Goal: Communication & Community: Answer question/provide support

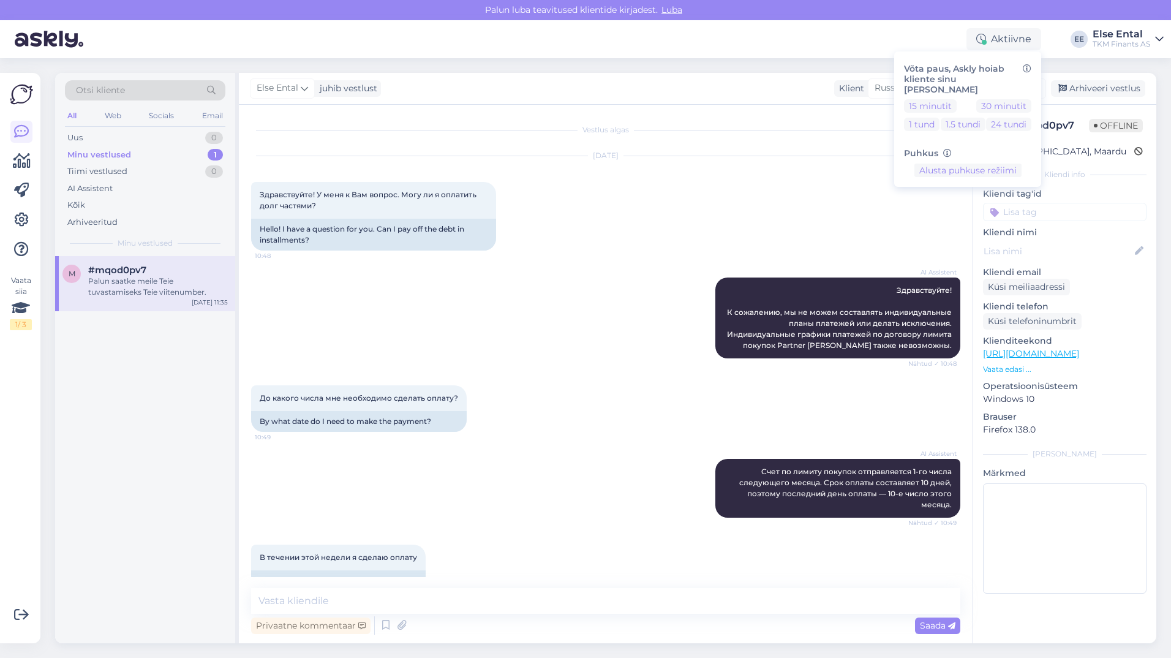
scroll to position [368, 0]
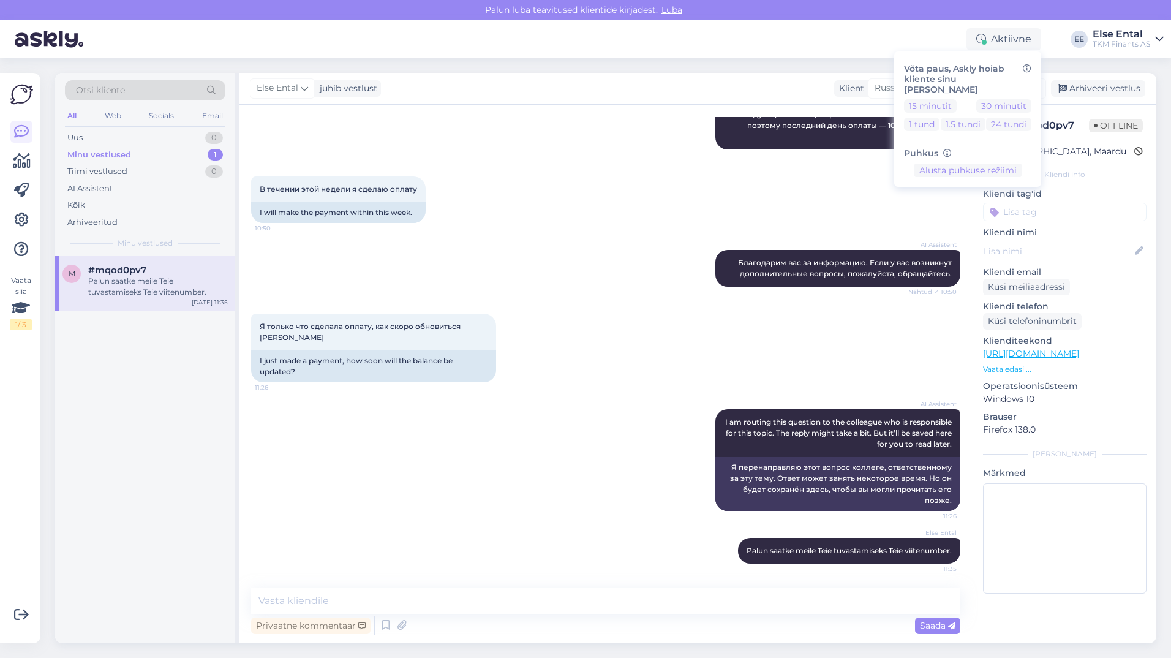
click at [664, 215] on div "В течении этой недели я сделаю оплату 10:50 I will make the payment within this…" at bounding box center [605, 199] width 709 height 73
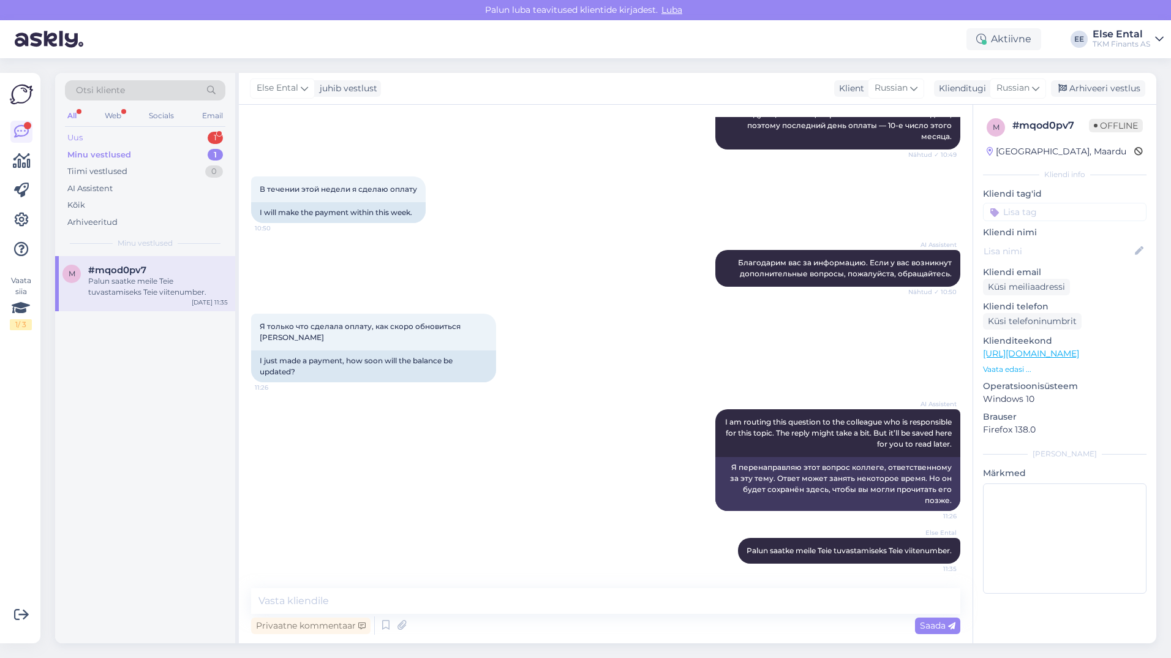
click at [100, 138] on div "Uus 1" at bounding box center [145, 137] width 160 height 17
click at [143, 276] on div "Saan eelneva kuu summa 20ndal makstud kui palgapäev aga kas praegu on see avatu…" at bounding box center [158, 287] width 140 height 22
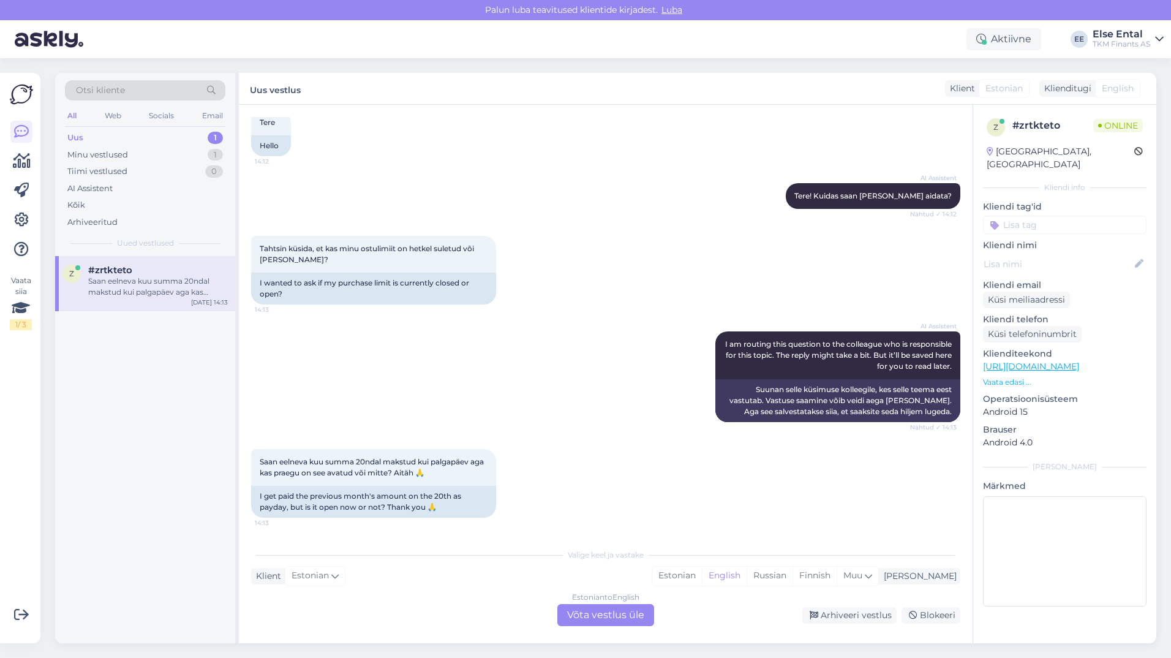
click at [595, 621] on div "Estonian to English Võta vestlus üle" at bounding box center [605, 615] width 97 height 22
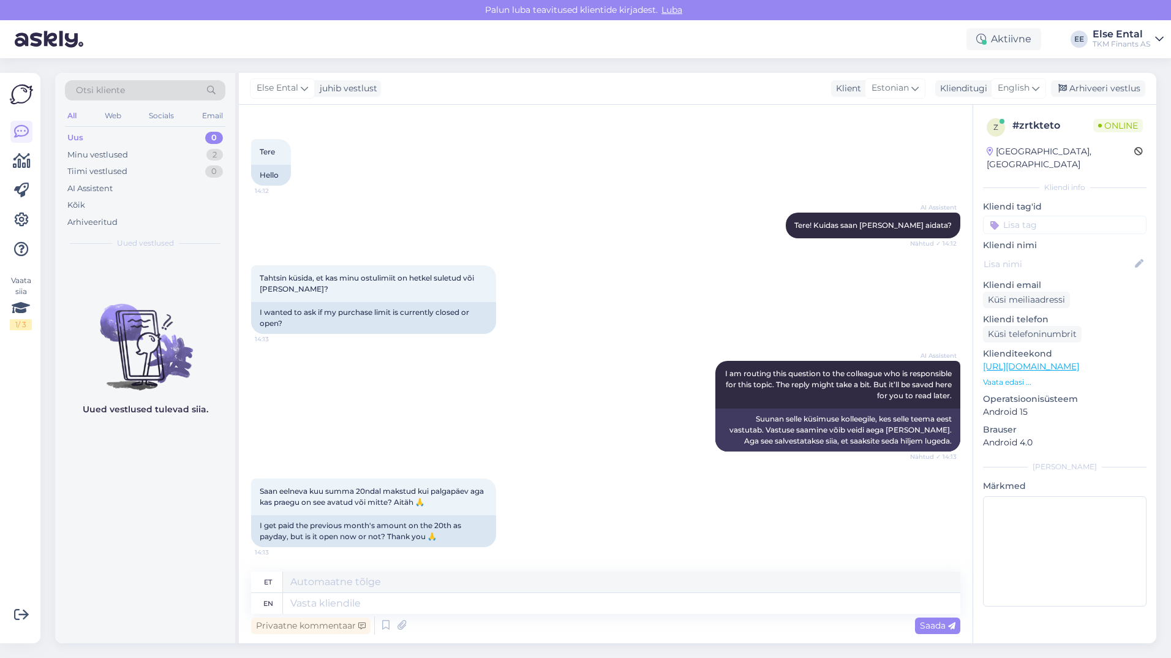
scroll to position [43, 0]
click at [363, 587] on textarea at bounding box center [621, 581] width 677 height 21
click at [405, 579] on textarea "Ostulimiit suletakse" at bounding box center [621, 581] width 677 height 21
click at [411, 582] on textarea "Ostulimiit suletakse" at bounding box center [621, 581] width 677 height 21
drag, startPoint x: 418, startPoint y: 581, endPoint x: 287, endPoint y: 577, distance: 131.1
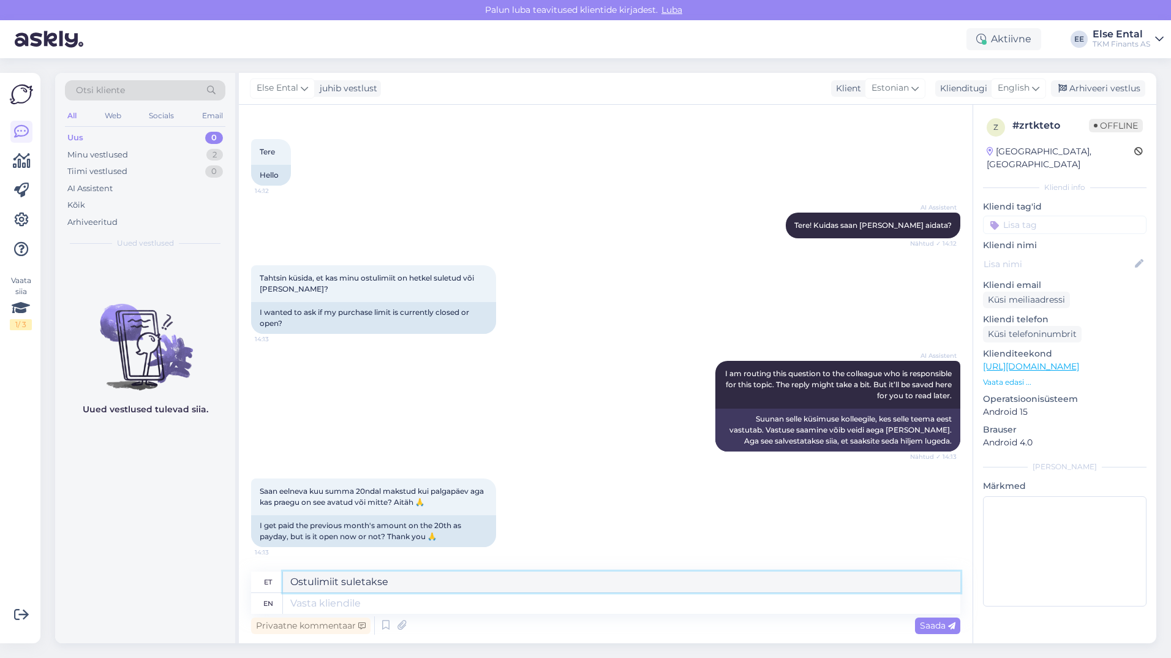
click at [287, 577] on textarea "Ostulimiit suletakse" at bounding box center [621, 581] width 677 height 21
click at [302, 580] on textarea "Kui arve on maksmata, siis on ostulimiit suletud" at bounding box center [621, 581] width 677 height 21
click at [547, 580] on textarea "Kuni arve on maksmata, siis on ostulimiit suletud" at bounding box center [621, 581] width 677 height 21
drag, startPoint x: 587, startPoint y: 590, endPoint x: 555, endPoint y: 577, distance: 34.3
click at [555, 577] on textarea "Kuni arve on maksmata, siis on ostulimiit suletud" at bounding box center [621, 581] width 677 height 21
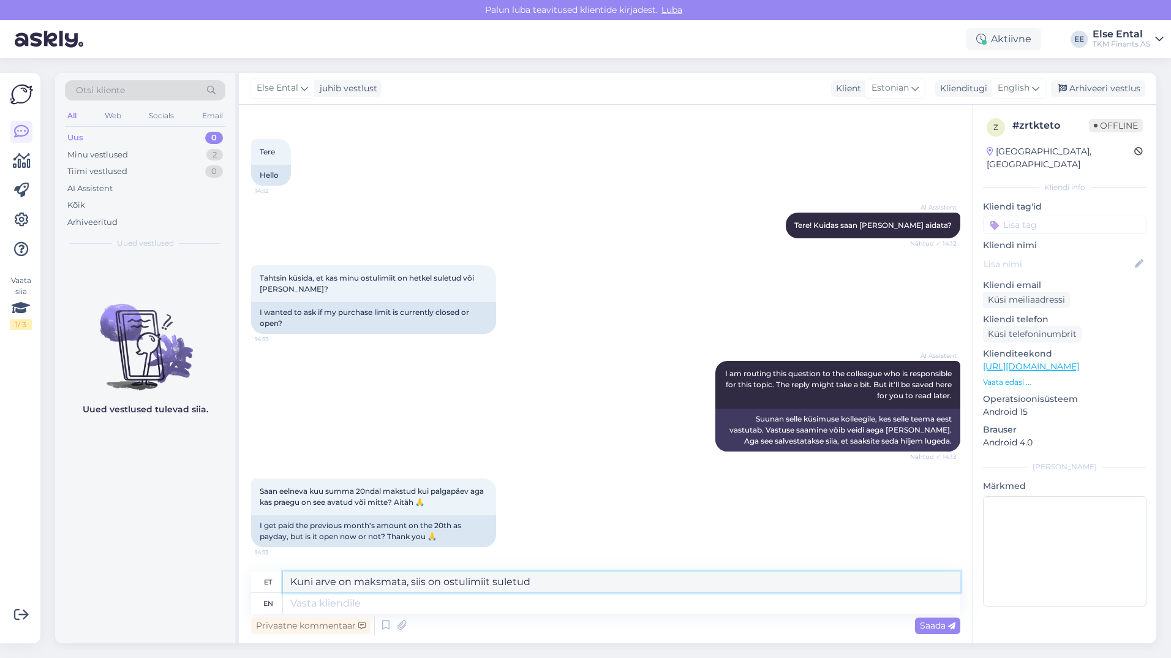
click at [557, 582] on textarea "Kuni arve on maksmata, siis on ostulimiit suletud" at bounding box center [621, 581] width 677 height 21
click at [503, 584] on textarea "Kuni arve on maksmata, siis on ostulimiit kajuks suletud" at bounding box center [621, 581] width 677 height 21
click at [594, 589] on textarea "Kuni arve on maksmata, siis on ostulimiit kahjuks suletud" at bounding box center [621, 581] width 677 height 21
click at [585, 578] on textarea "Kuni arve on maksmata, siis on ostulimiit kahjuks suletud." at bounding box center [621, 581] width 677 height 21
type textarea "Kuni arve on maksmata, siis on ostulimiit kahjuks suletud."
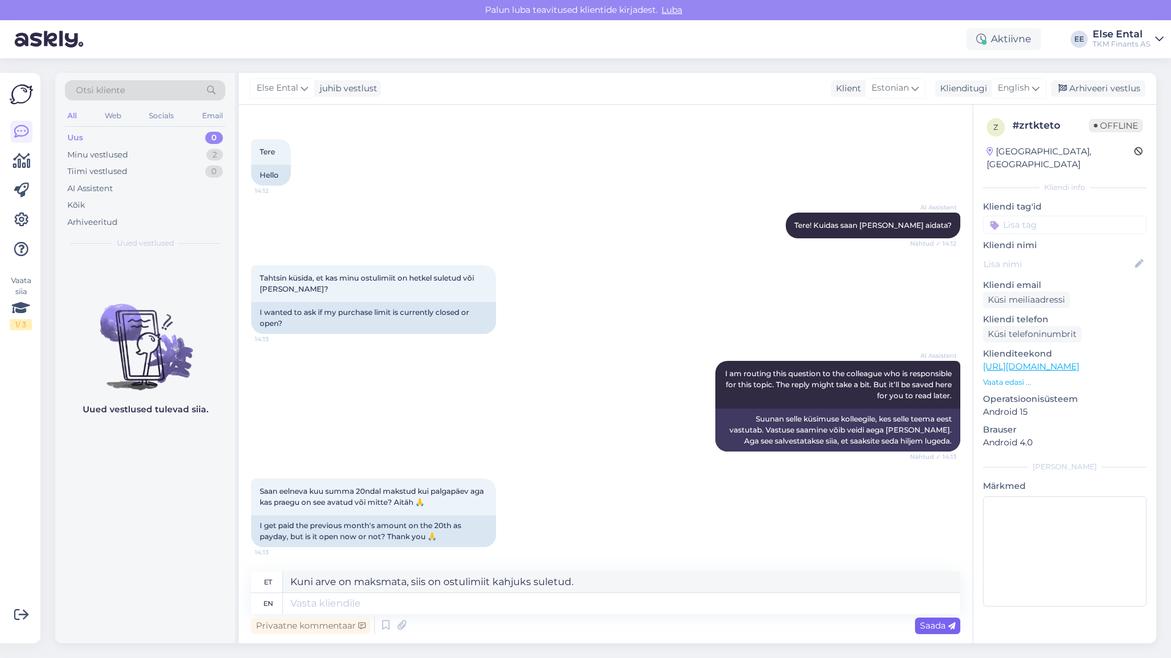
click at [934, 625] on span "Saada" at bounding box center [938, 625] width 36 height 11
click at [927, 625] on span "Saada" at bounding box center [938, 625] width 36 height 11
drag, startPoint x: 604, startPoint y: 589, endPoint x: 283, endPoint y: 568, distance: 322.1
click at [283, 568] on div "Vestlus algas Aug 12 2025 Tere 14:12 Hello AI Assistent Tere! Kuidas saan teid …" at bounding box center [605, 374] width 733 height 538
drag, startPoint x: 996, startPoint y: 73, endPoint x: 1013, endPoint y: 94, distance: 26.9
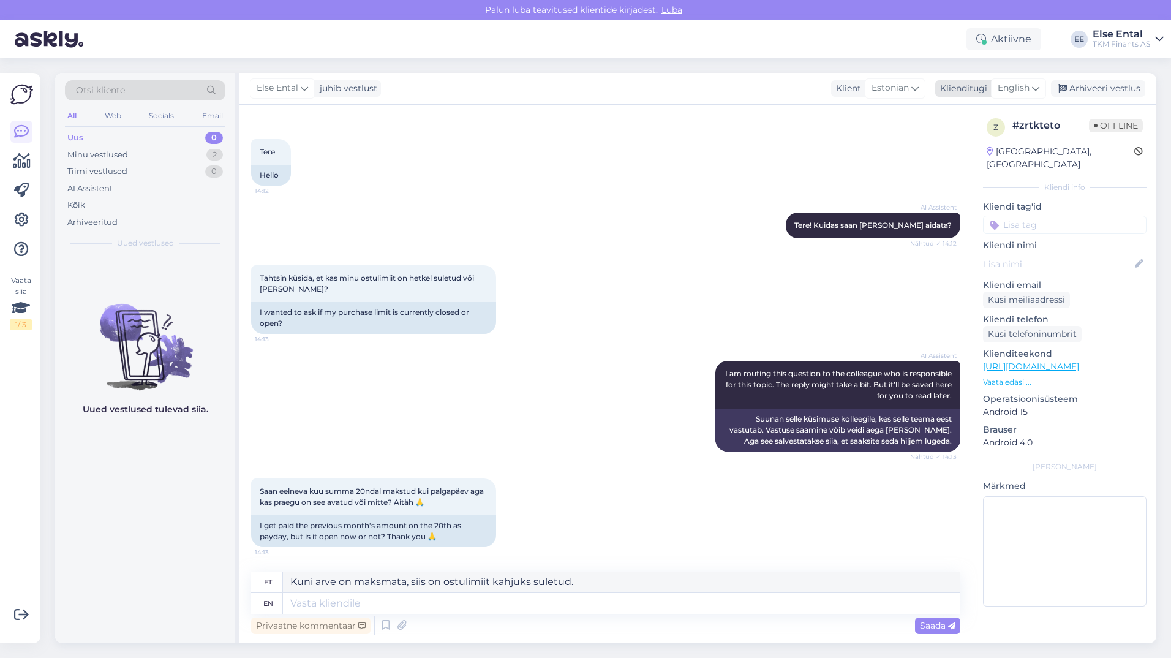
click at [1002, 84] on div "Else Ental juhib vestlust Klient Estonian Klienditugi English Arhiveeri vestlus" at bounding box center [697, 89] width 917 height 32
click at [1013, 94] on span "English" at bounding box center [1013, 87] width 32 height 13
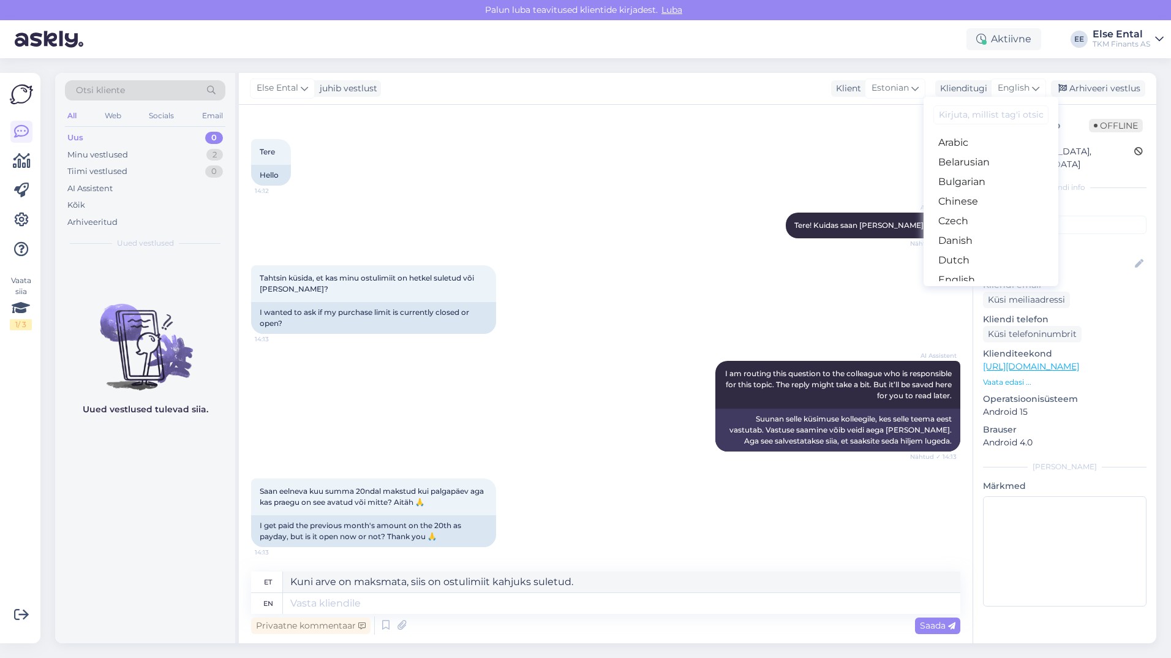
click at [962, 112] on input at bounding box center [990, 114] width 115 height 19
type input "es"
click at [965, 156] on link "Estonian" at bounding box center [990, 162] width 135 height 20
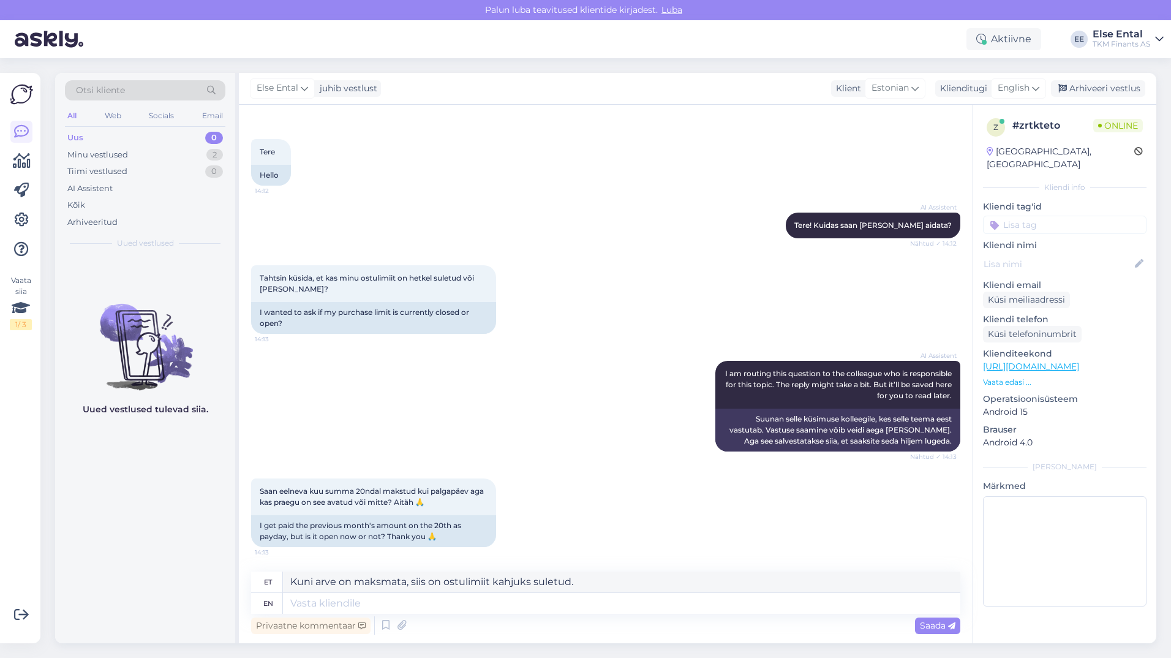
scroll to position [26, 0]
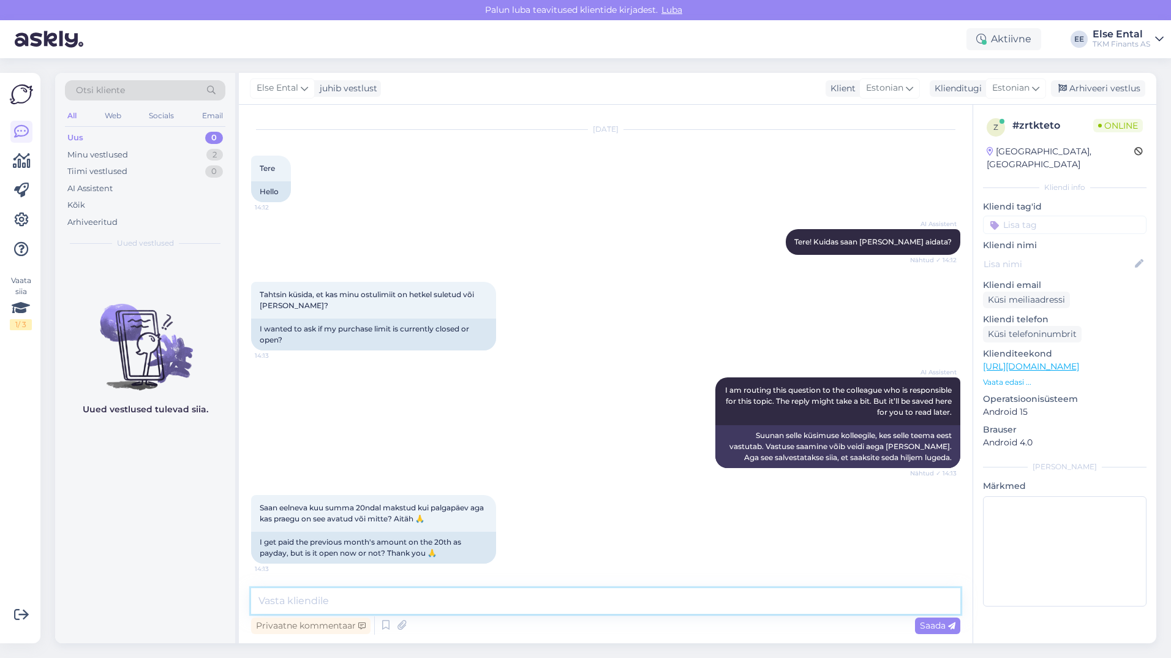
click at [331, 595] on textarea at bounding box center [605, 601] width 709 height 26
paste textarea "Kuni arve on maksmata, siis on ostulimiit kahjuks suletud."
type textarea "Kuni arve on maksmata, siis on ostulimiit kahjuks suletud."
click at [939, 625] on span "Saada" at bounding box center [938, 625] width 36 height 11
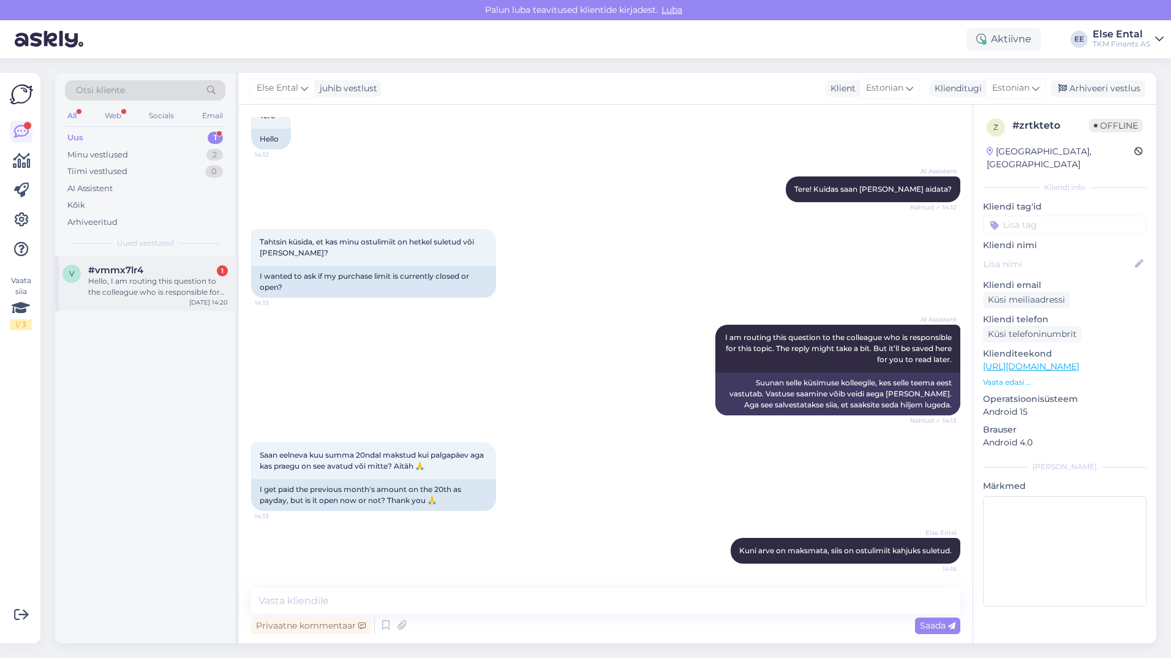
click at [150, 288] on div "Hello, I am routing this question to the colleague who is responsible for this …" at bounding box center [158, 287] width 140 height 22
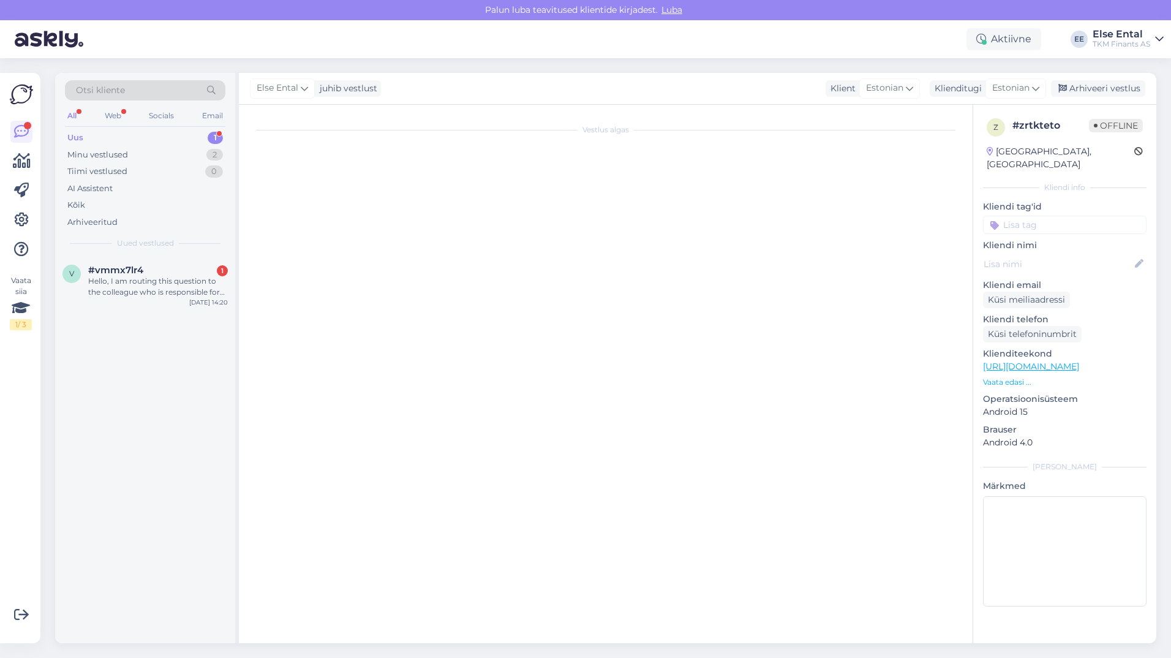
click at [112, 136] on div "Uus 1" at bounding box center [145, 137] width 160 height 17
click at [81, 137] on div "Uus" at bounding box center [75, 138] width 16 height 12
click at [89, 155] on div "Minu vestlused" at bounding box center [97, 155] width 61 height 12
click at [78, 137] on div "Uus" at bounding box center [74, 138] width 15 height 12
click at [97, 156] on div "Minu vestlused" at bounding box center [97, 155] width 61 height 12
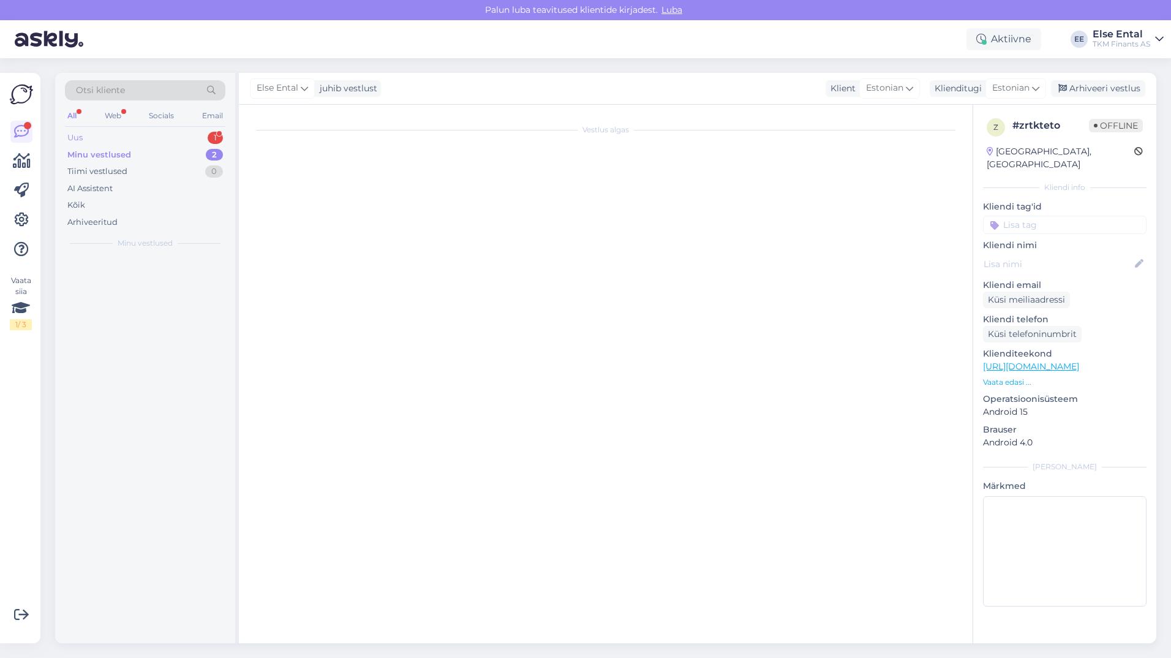
click at [86, 142] on div "Uus 1" at bounding box center [145, 137] width 160 height 17
click at [90, 223] on div "Arhiveeritud" at bounding box center [92, 222] width 50 height 12
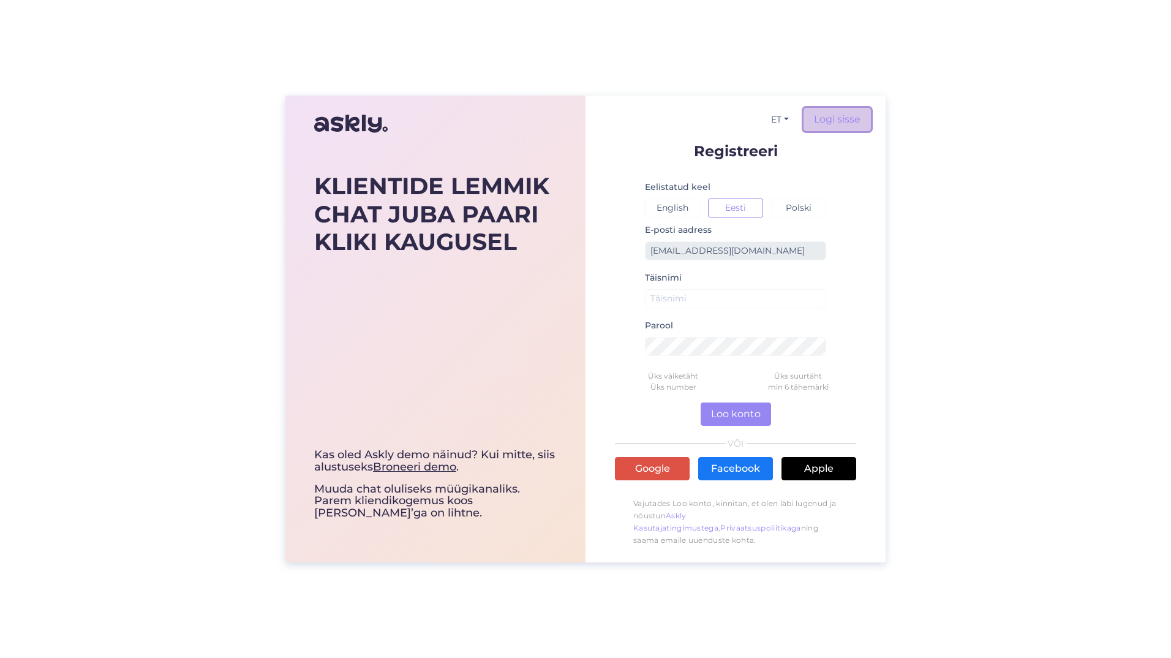
click at [831, 122] on link "Logi sisse" at bounding box center [836, 119] width 67 height 23
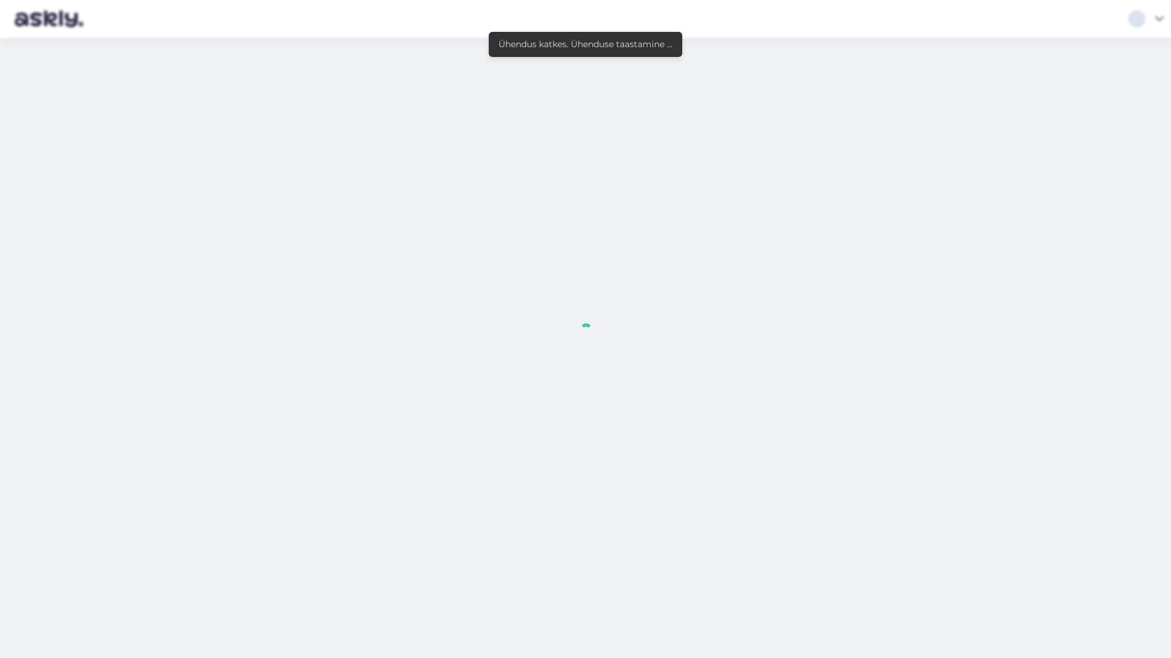
drag, startPoint x: 958, startPoint y: 48, endPoint x: 955, endPoint y: 54, distance: 7.7
click at [958, 48] on div at bounding box center [585, 329] width 1171 height 658
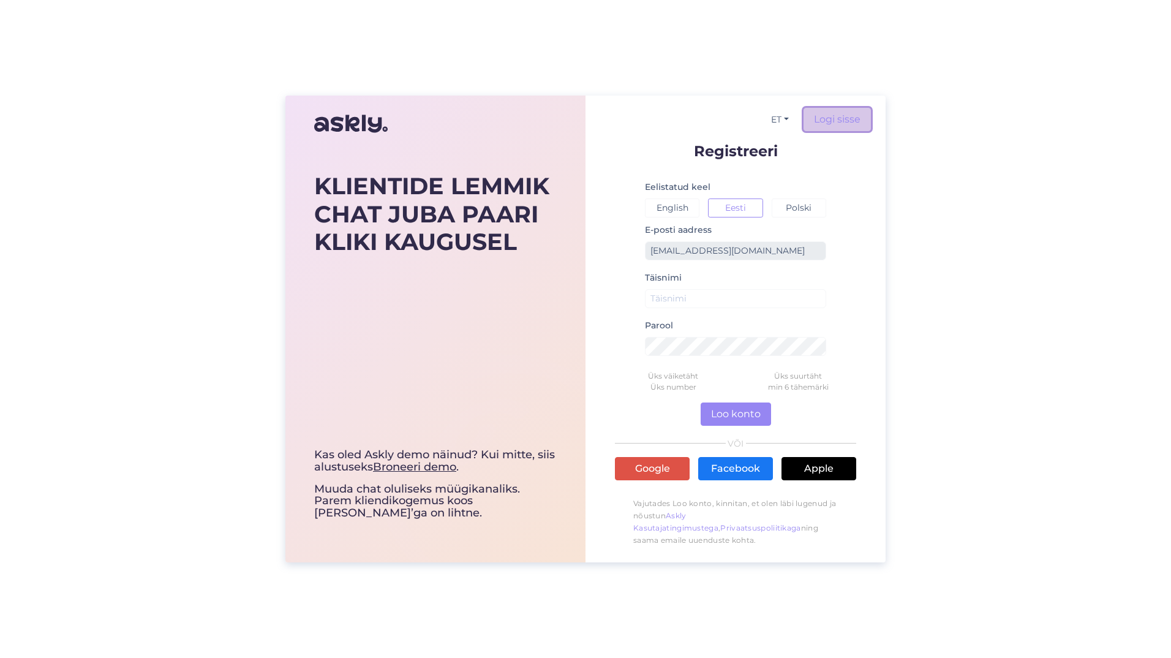
click at [835, 123] on link "Logi sisse" at bounding box center [836, 119] width 67 height 23
click at [825, 111] on link "Logi sisse" at bounding box center [836, 119] width 67 height 23
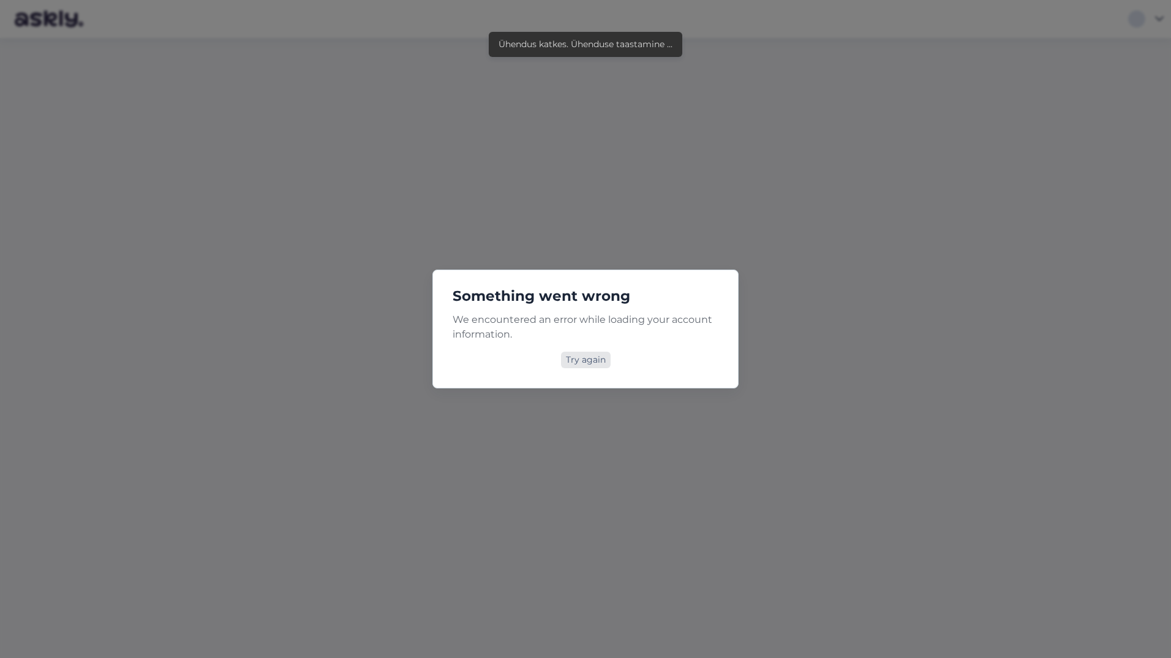
click at [583, 364] on div "Try again" at bounding box center [586, 359] width 50 height 17
click at [462, 187] on div "Something went wrong We encountered an error while loading your account informa…" at bounding box center [585, 329] width 1171 height 658
click at [588, 369] on div "Something went wrong We encountered an error while loading your account informa…" at bounding box center [585, 328] width 306 height 119
click at [587, 359] on div "Try again" at bounding box center [586, 359] width 50 height 17
click at [560, 367] on div "Try again" at bounding box center [585, 359] width 266 height 17
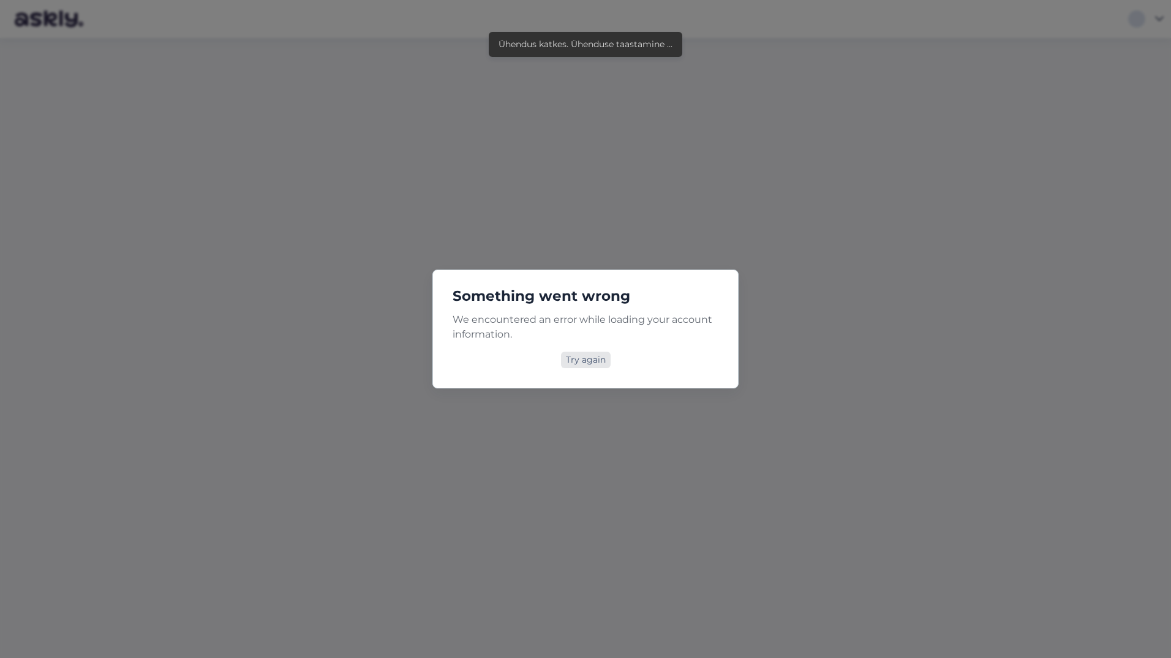
click at [590, 359] on div "Try again" at bounding box center [586, 359] width 50 height 17
click at [585, 361] on div "Try again" at bounding box center [586, 359] width 50 height 17
click at [584, 366] on div "Try again" at bounding box center [586, 359] width 50 height 17
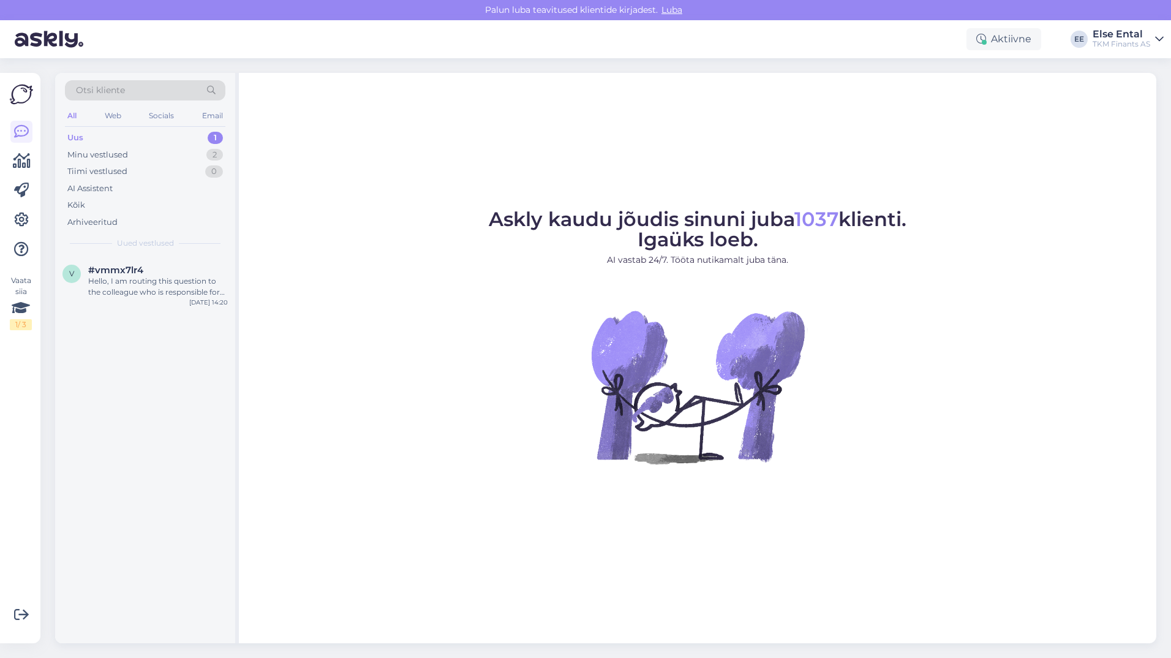
click at [97, 140] on div "Uus 1" at bounding box center [145, 137] width 160 height 17
click at [113, 286] on div "Hello, I am routing this question to the colleague who is responsible for this …" at bounding box center [158, 287] width 140 height 22
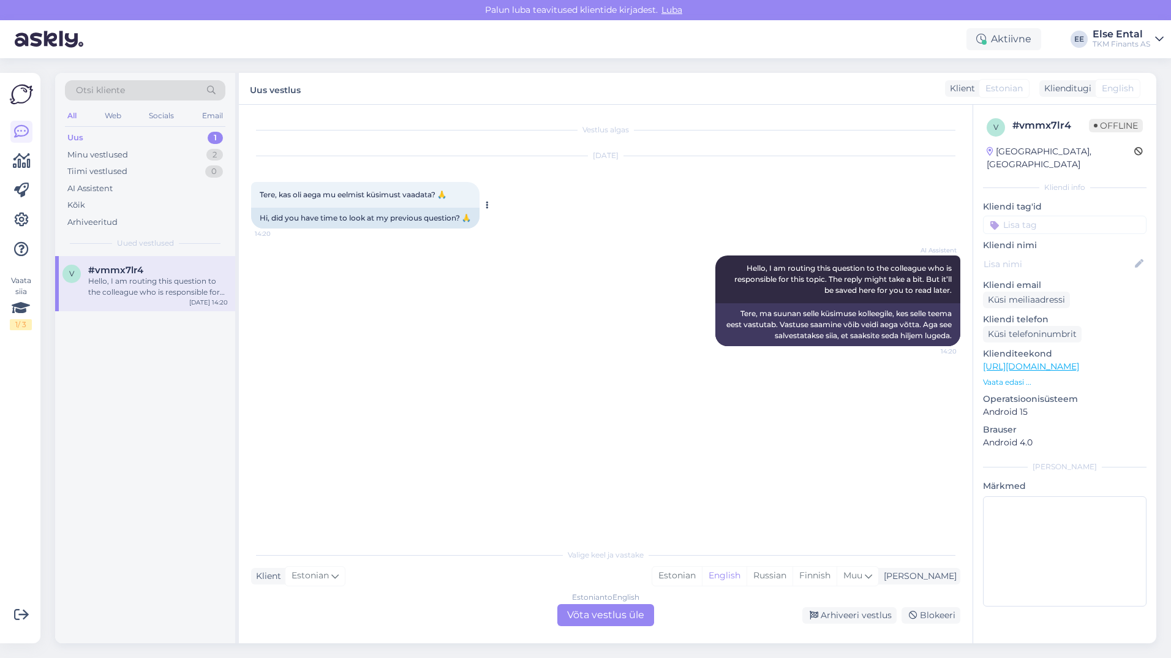
click at [391, 195] on span "Tere, kas oli aega mu eelmist küsimust vaadata? 🙏" at bounding box center [353, 194] width 187 height 9
drag, startPoint x: 149, startPoint y: 268, endPoint x: 93, endPoint y: 271, distance: 56.4
click at [93, 271] on div "#vmmx7lr4" at bounding box center [158, 269] width 140 height 11
click at [532, 375] on div "Vestlus algas [DATE] Tere, kas oli aega mu eelmist küsimust vaadata? 🙏 14:20 Hi…" at bounding box center [611, 324] width 720 height 414
click at [1104, 88] on span "English" at bounding box center [1117, 88] width 32 height 13
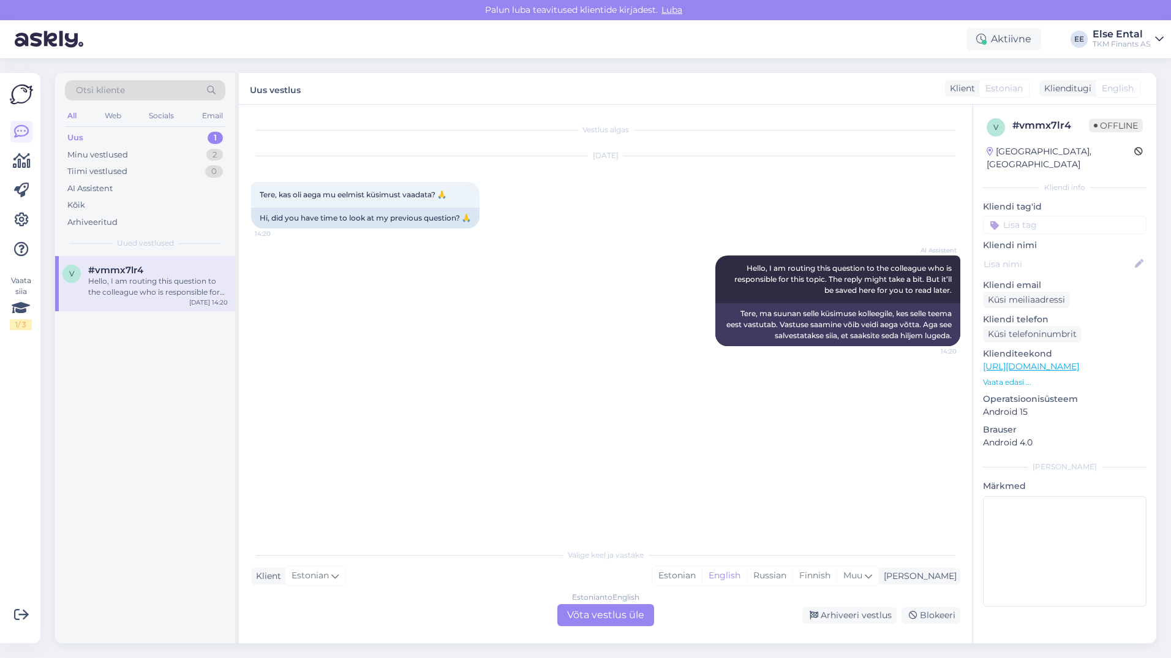
click at [611, 618] on div "Estonian to English Võta vestlus üle" at bounding box center [605, 615] width 97 height 22
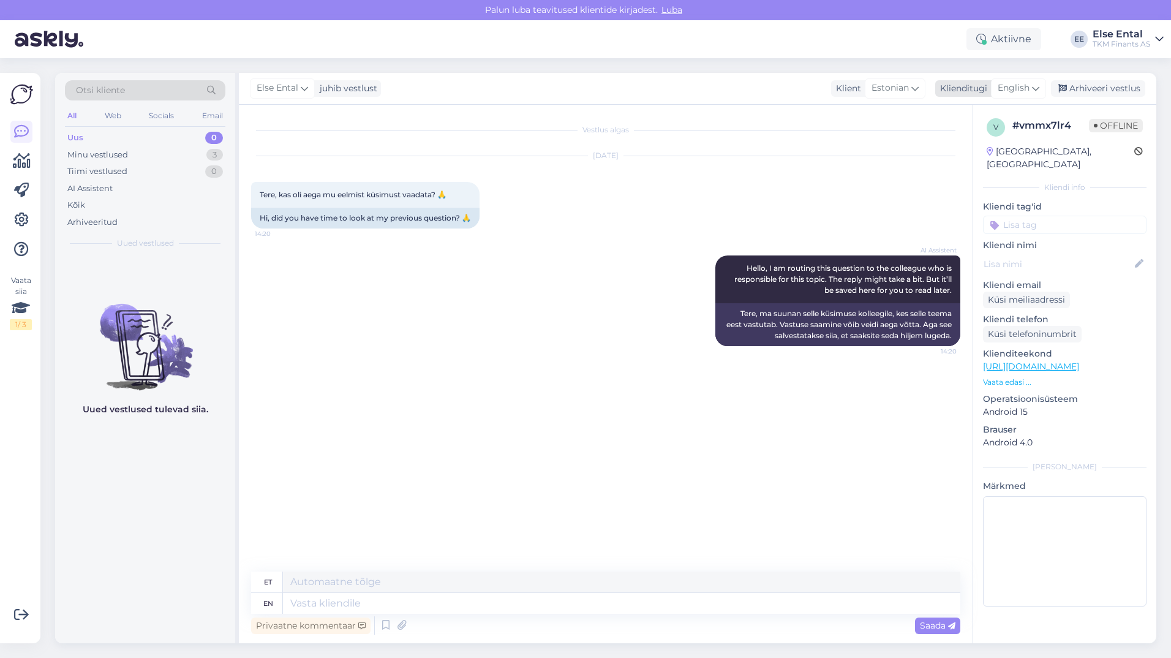
click at [1021, 86] on span "English" at bounding box center [1013, 87] width 32 height 13
type input "es"
click at [970, 159] on link "Estonian" at bounding box center [990, 162] width 135 height 20
click at [899, 168] on div "[DATE] Tere, kas oli aega mu eelmist küsimust vaadata? 🙏 14:20 Hi, did you have…" at bounding box center [605, 192] width 709 height 99
click at [318, 202] on div "Tere, kas oli aega mu eelmist küsimust vaadata? 🙏 14:20" at bounding box center [365, 195] width 228 height 26
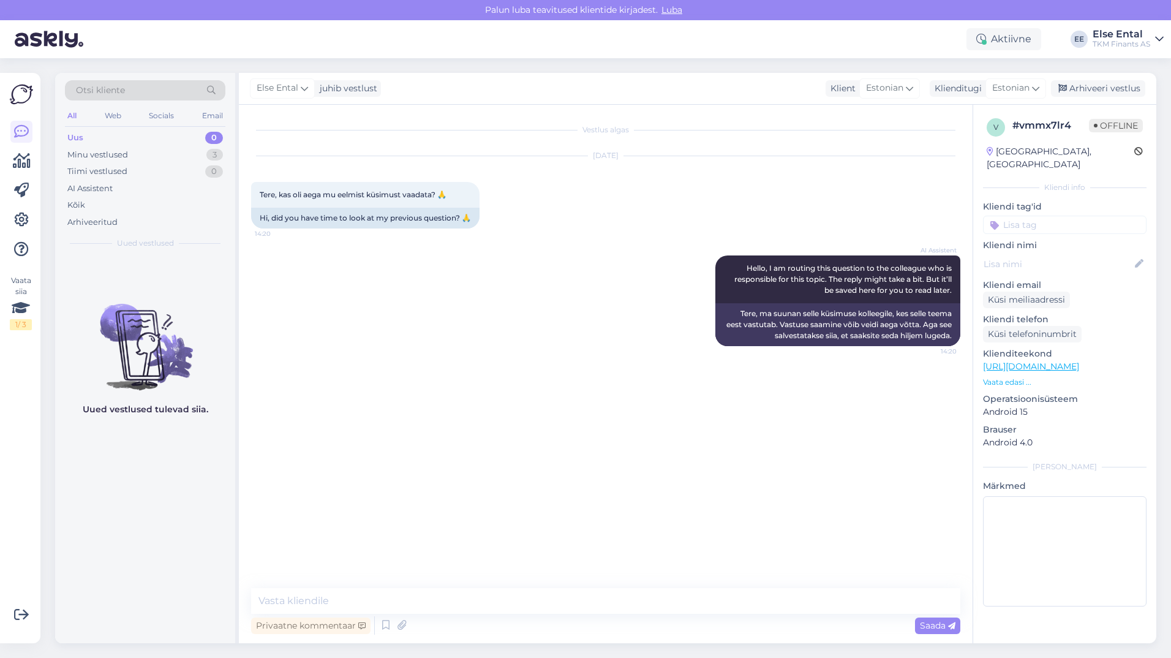
drag, startPoint x: 359, startPoint y: 165, endPoint x: 361, endPoint y: 157, distance: 8.1
click at [359, 164] on div "[DATE] Tere, kas oli aega mu eelmist küsimust vaadata? 🙏 14:20 Hi, did you have…" at bounding box center [605, 192] width 709 height 99
click at [362, 152] on div "[DATE]" at bounding box center [605, 155] width 709 height 11
click at [113, 219] on div "Arhiveeritud" at bounding box center [92, 222] width 50 height 12
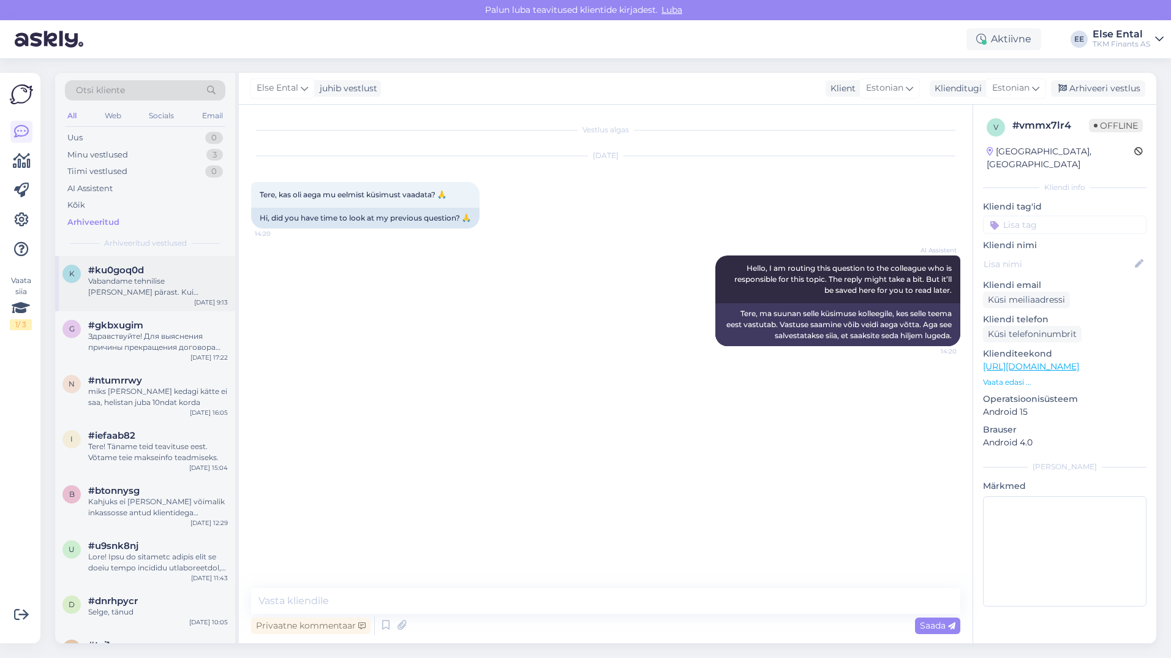
click at [154, 273] on div "#ku0goq0d" at bounding box center [158, 269] width 140 height 11
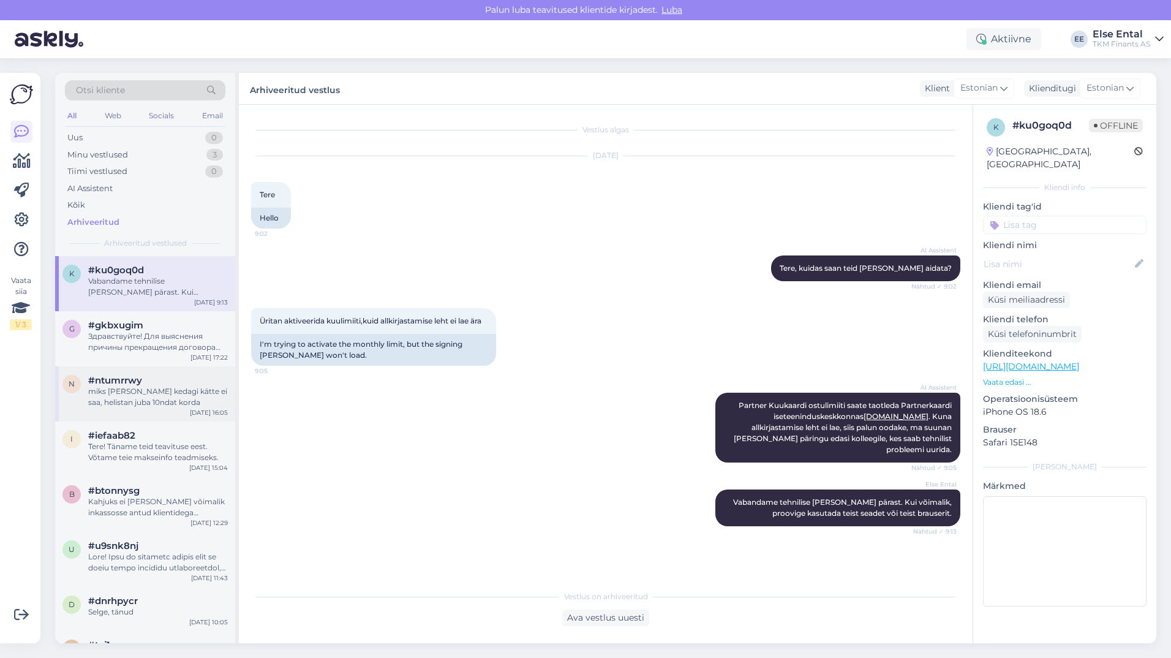
scroll to position [61, 0]
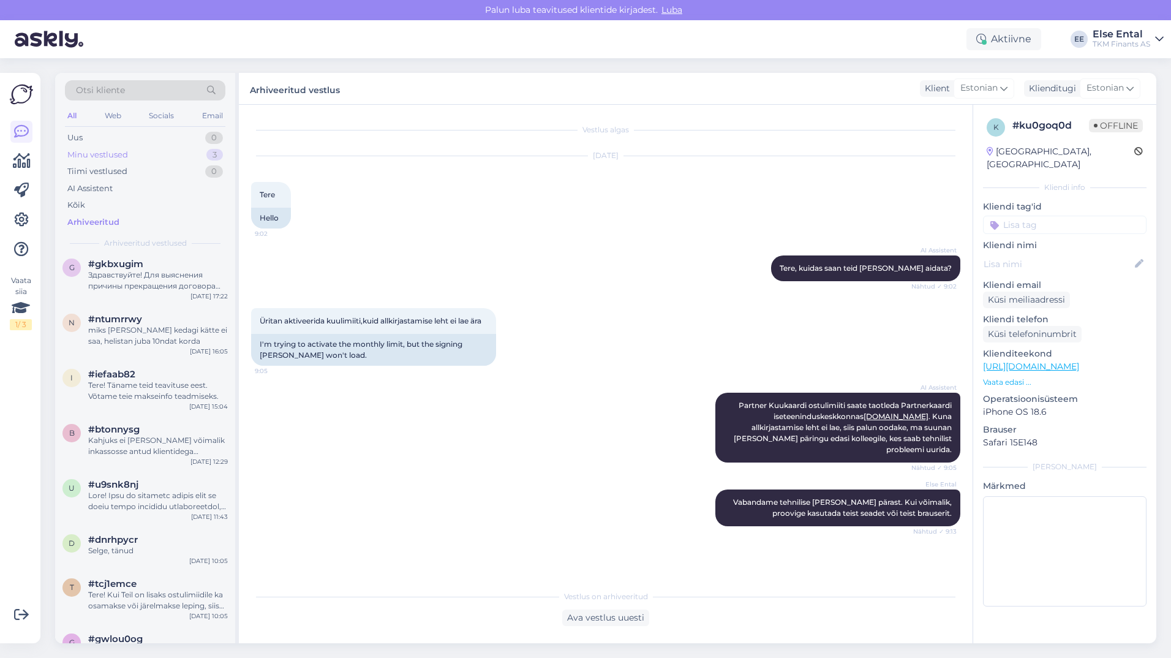
click at [101, 155] on div "Minu vestlused" at bounding box center [97, 155] width 61 height 12
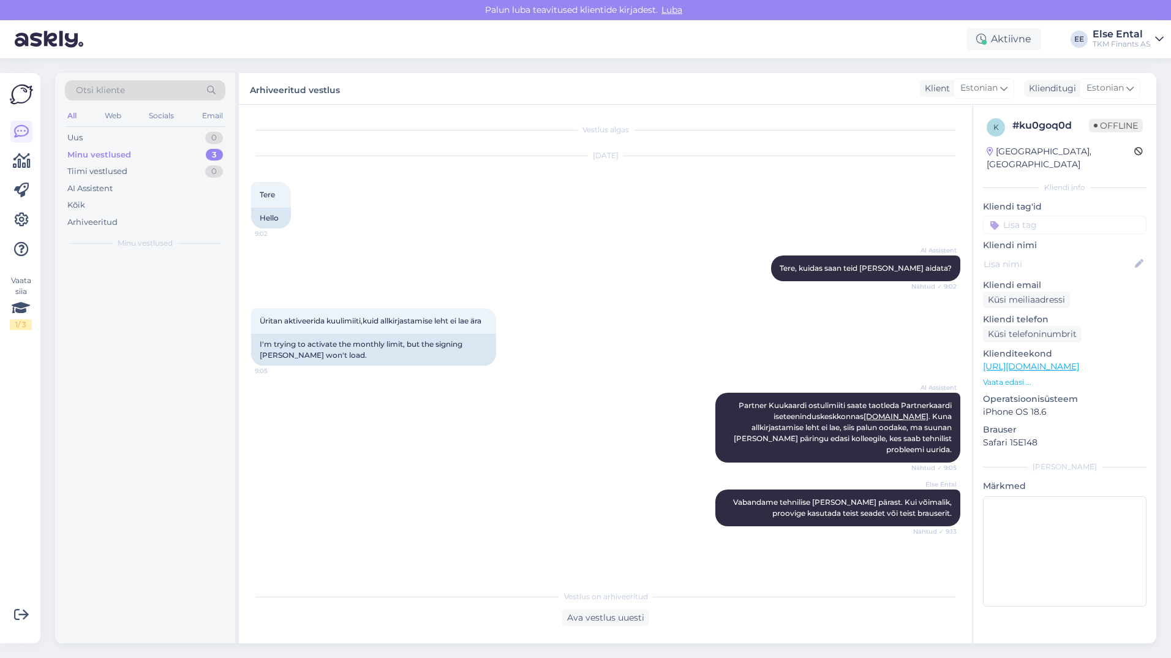
scroll to position [0, 0]
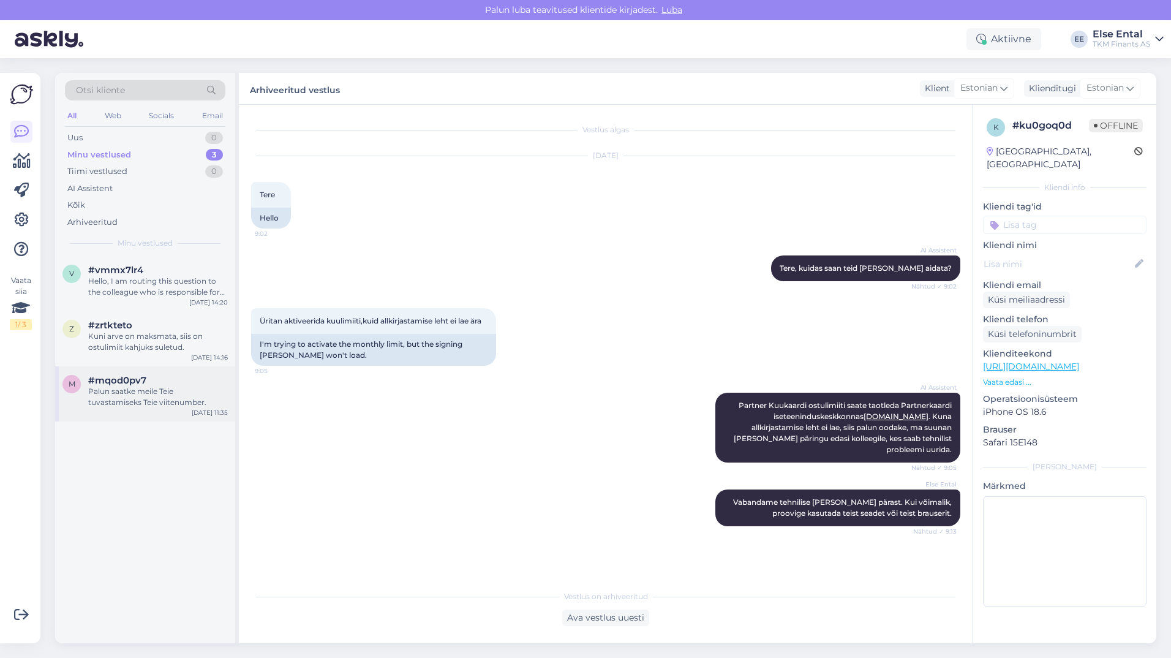
click at [113, 382] on span "#mqod0pv7" at bounding box center [117, 380] width 58 height 11
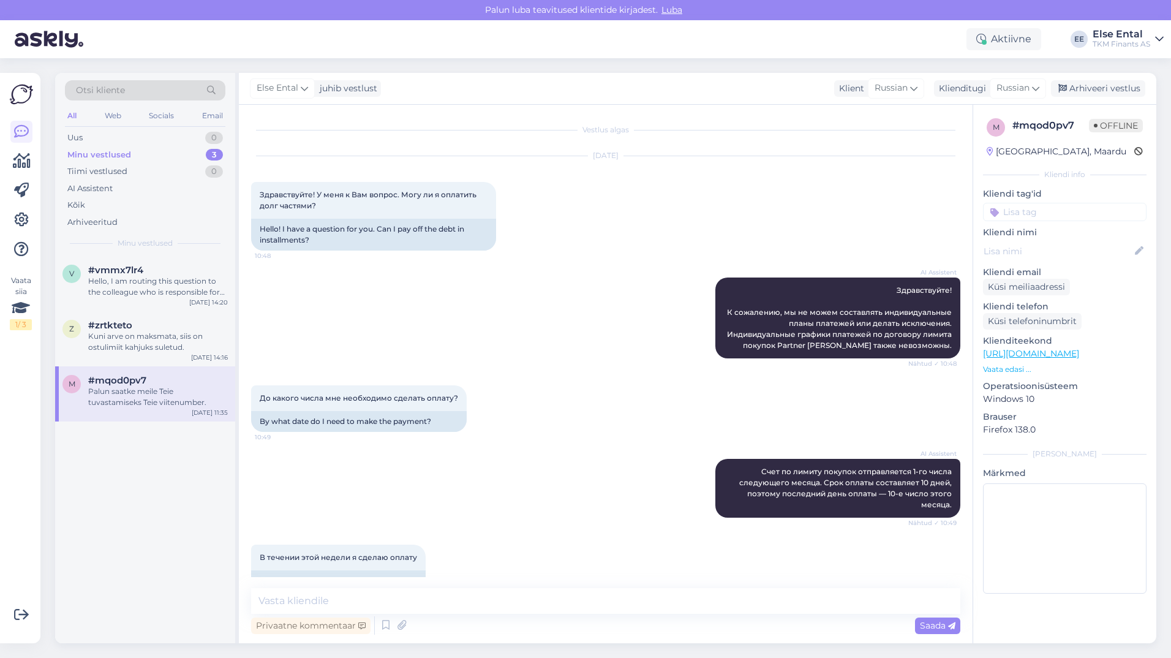
scroll to position [368, 0]
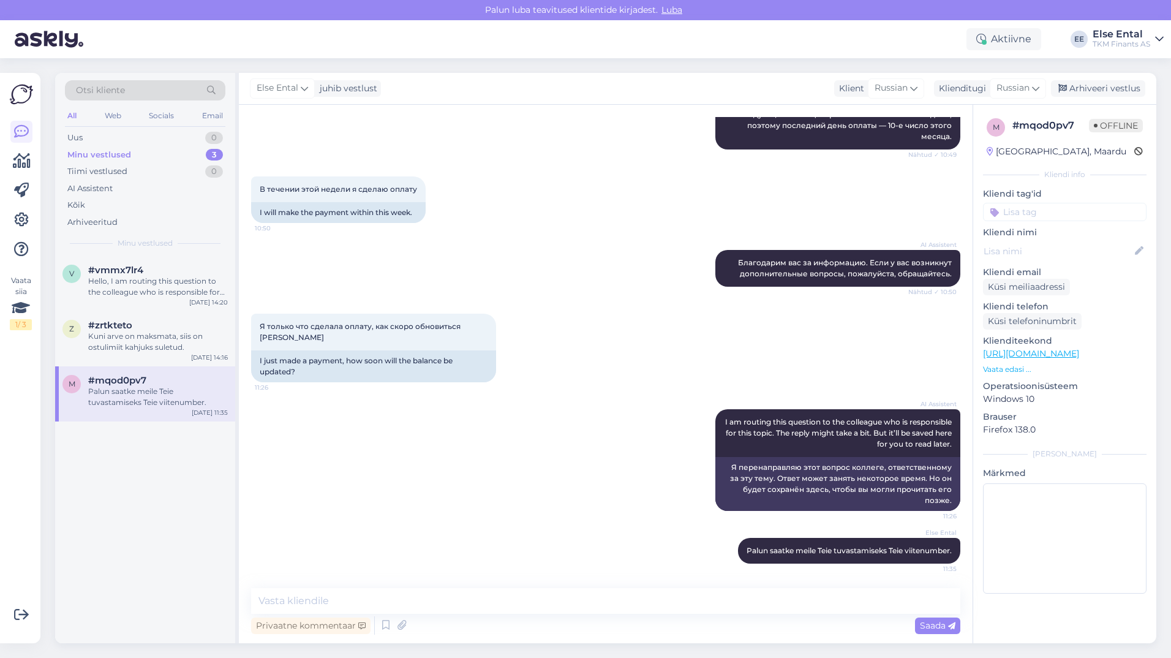
click at [150, 397] on div "Palun saatke meile Teie tuvastamiseks Teie viitenumber." at bounding box center [158, 397] width 140 height 22
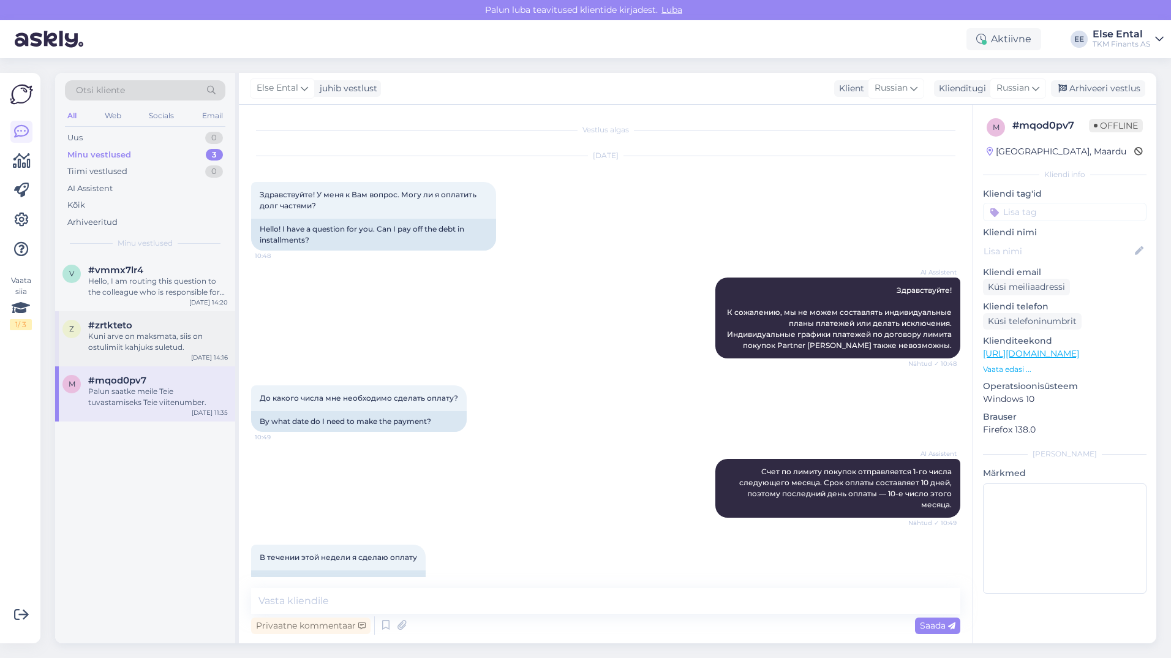
click at [167, 340] on div "Kuni arve on maksmata, siis on ostulimiit kahjuks suletud." at bounding box center [158, 342] width 140 height 22
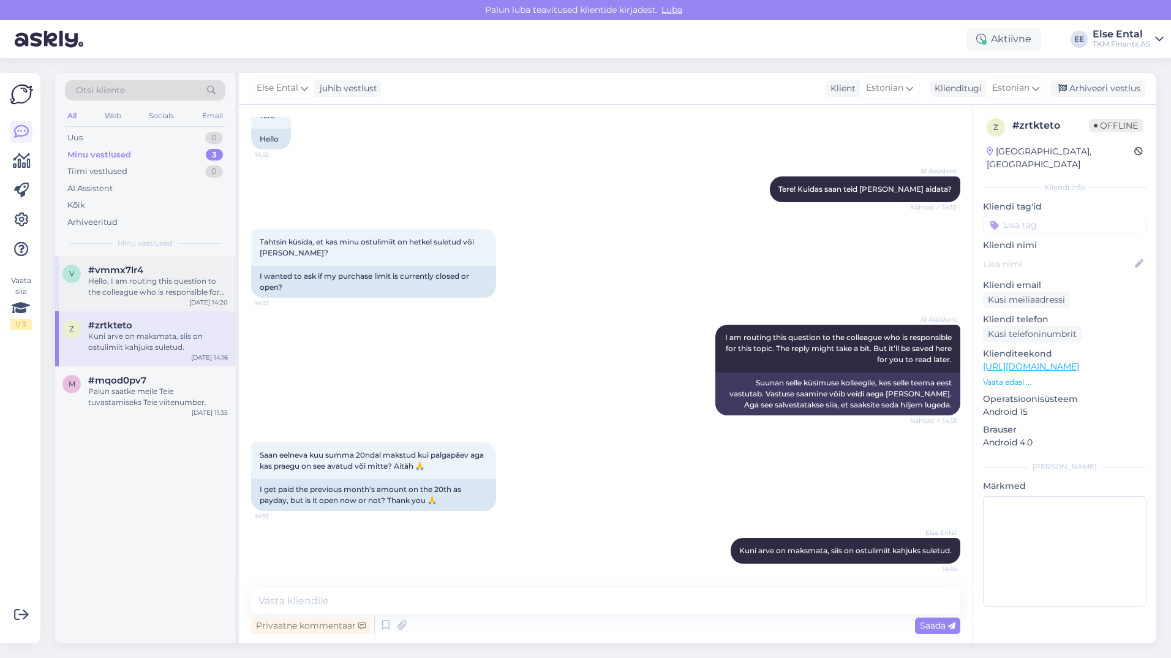
click at [122, 276] on div "Hello, I am routing this question to the colleague who is responsible for this …" at bounding box center [158, 287] width 140 height 22
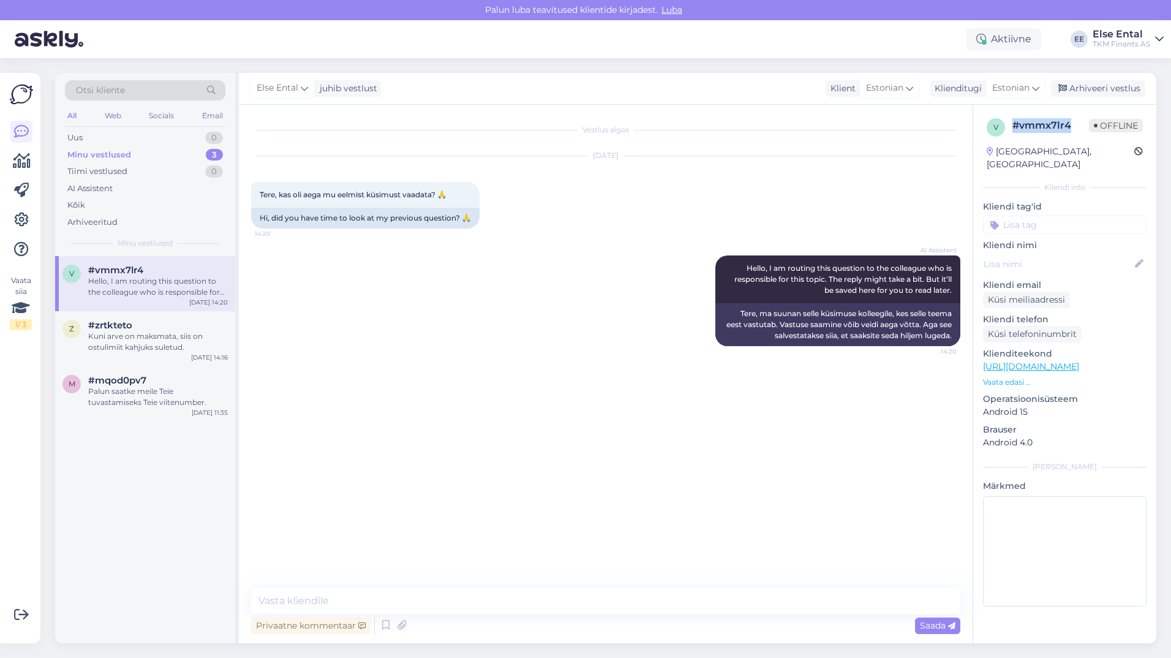
drag, startPoint x: 1068, startPoint y: 127, endPoint x: 1014, endPoint y: 129, distance: 54.5
click at [1014, 129] on div "# vmmx7lr4" at bounding box center [1050, 125] width 77 height 15
copy div "# vmmx7lr4"
click at [147, 88] on div "Otsi kliente" at bounding box center [145, 90] width 160 height 20
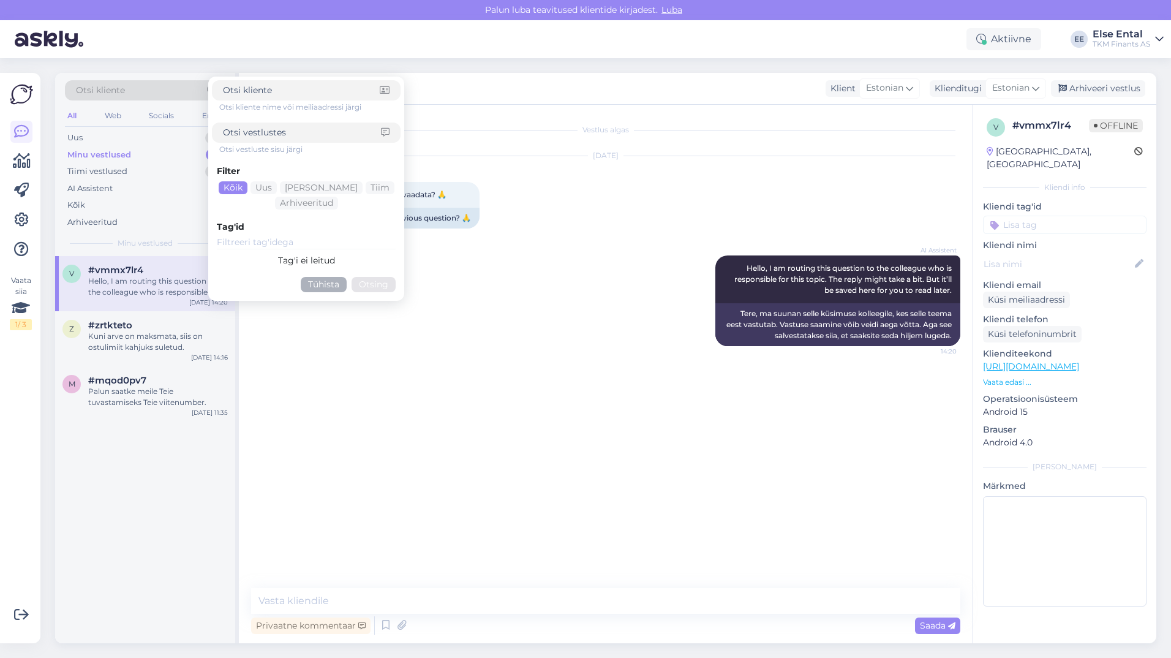
click at [119, 92] on span "Otsi kliente" at bounding box center [100, 90] width 49 height 13
click at [255, 90] on input at bounding box center [301, 90] width 157 height 13
paste input "#vmmx7lr4"
type input "#vmmx7lr4"
click at [373, 281] on button "Otsing" at bounding box center [373, 284] width 44 height 15
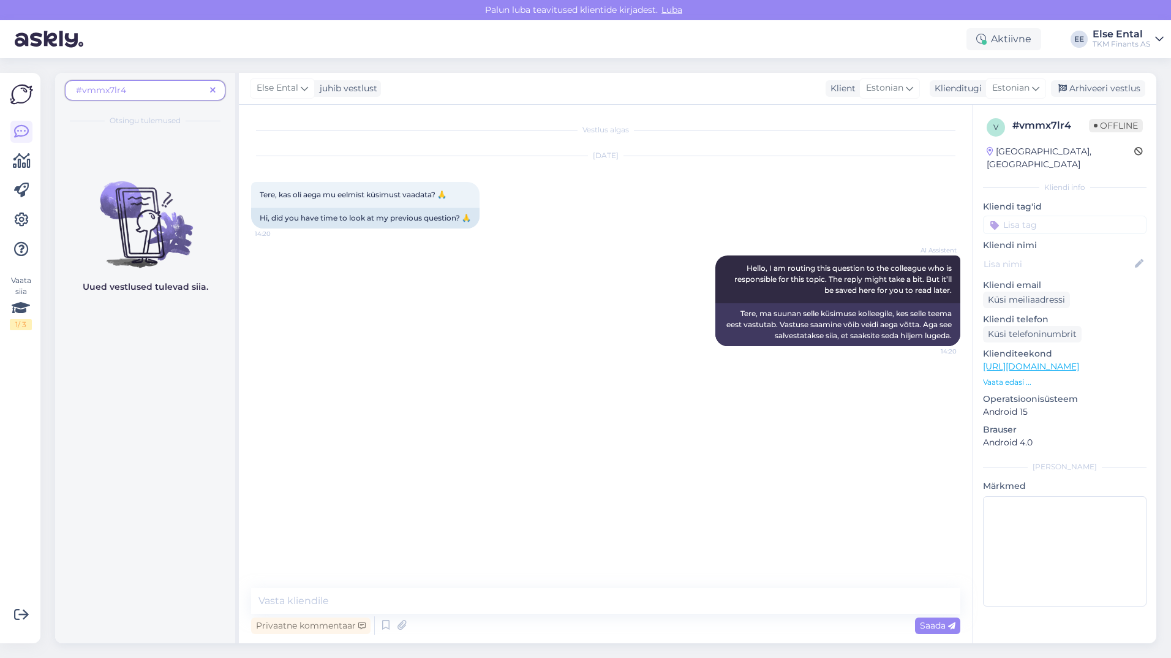
click at [219, 92] on span at bounding box center [212, 90] width 15 height 13
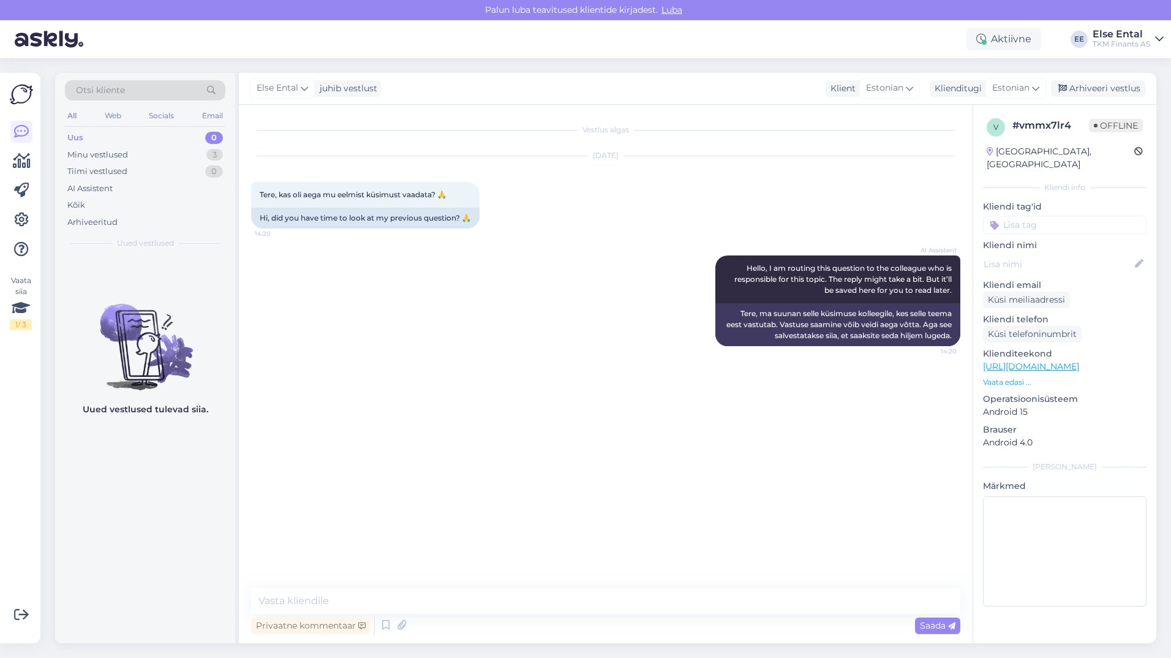
click at [130, 89] on div "Otsi kliente" at bounding box center [145, 90] width 160 height 20
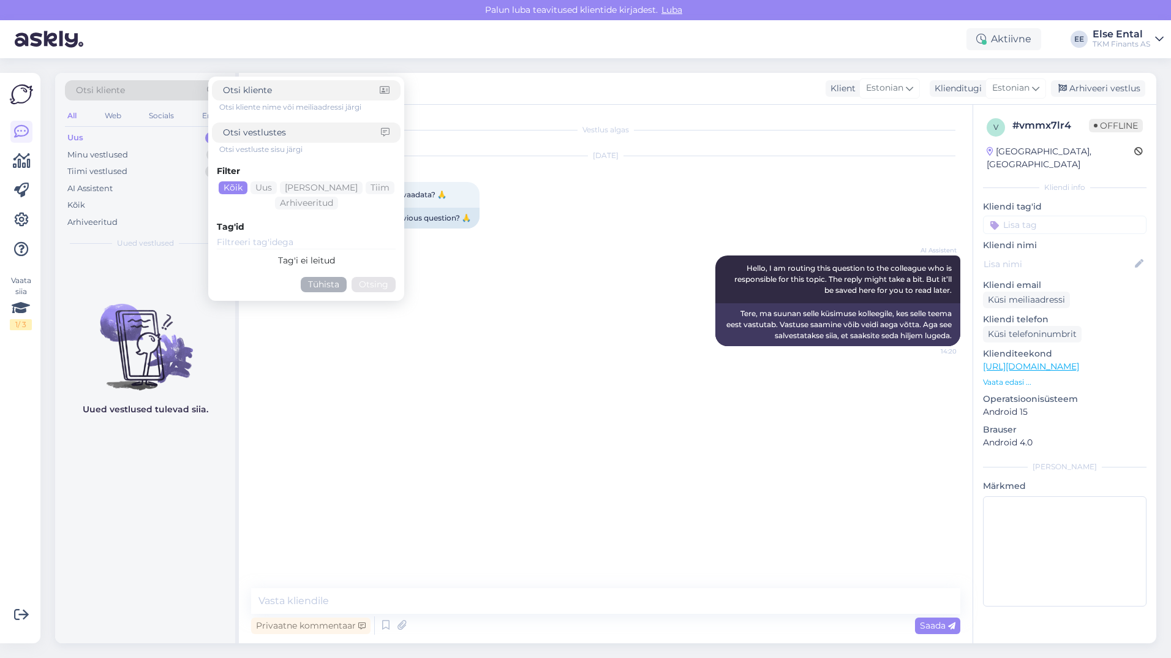
click at [295, 134] on input at bounding box center [302, 132] width 158 height 13
paste input "#vmmx7lr4"
type input "#vmmx7lr4"
click at [233, 186] on div "Kõik" at bounding box center [233, 187] width 29 height 13
click at [371, 283] on button "Otsing" at bounding box center [373, 284] width 44 height 15
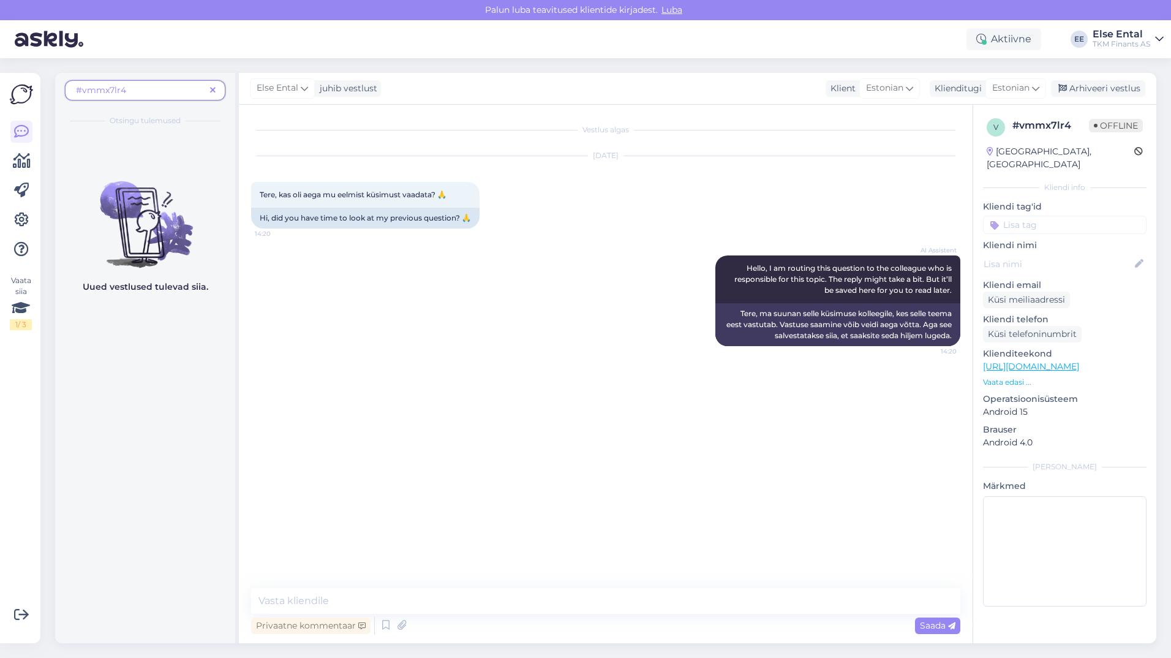
click at [213, 92] on icon at bounding box center [213, 90] width 6 height 9
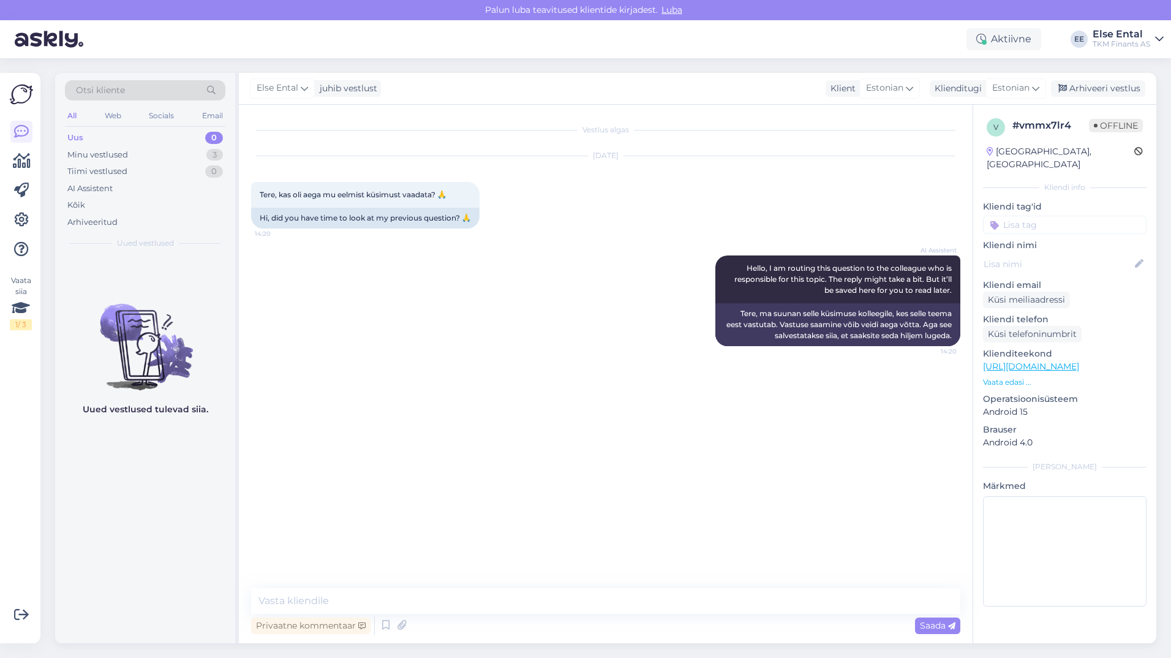
click at [537, 129] on div "Vestlus algas" at bounding box center [605, 129] width 709 height 11
click at [535, 137] on div "Vestlus algas [DATE] Tere, kas oli aega mu eelmist küsimust vaadata? 🙏 14:20 Hi…" at bounding box center [611, 347] width 720 height 460
click at [617, 132] on div "Vestlus algas" at bounding box center [605, 129] width 709 height 11
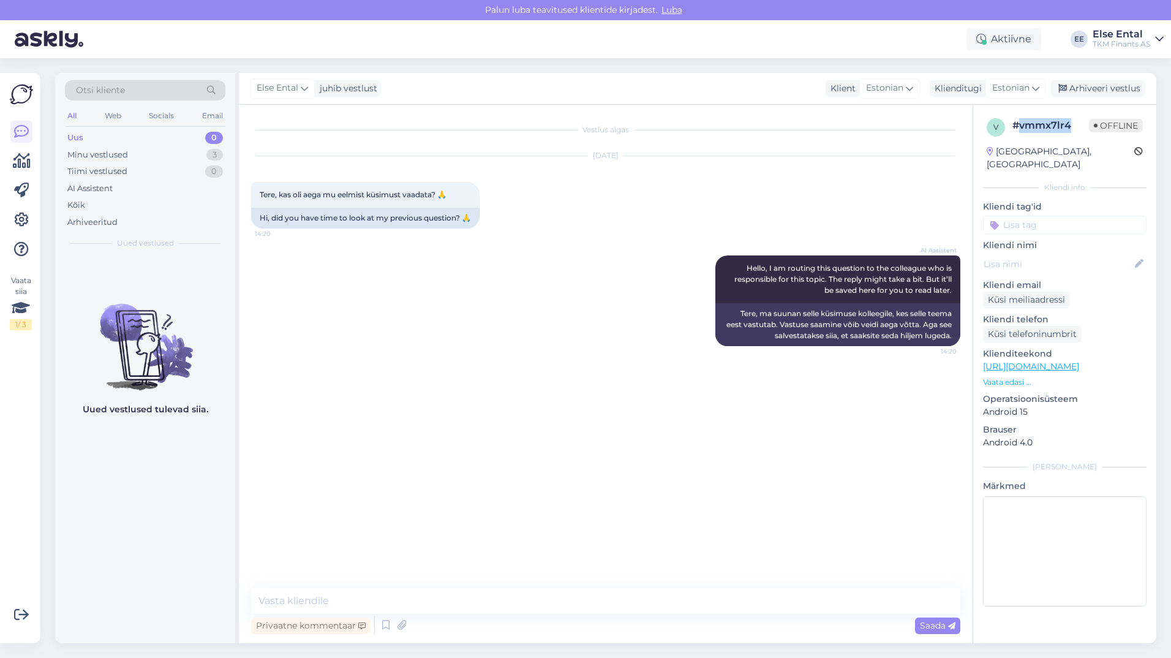
drag, startPoint x: 1073, startPoint y: 129, endPoint x: 1019, endPoint y: 127, distance: 54.5
click at [1019, 127] on div "# vmmx7lr4" at bounding box center [1050, 125] width 77 height 15
copy div "vmmx7lr4"
click at [132, 90] on div "Otsi kliente" at bounding box center [145, 90] width 160 height 20
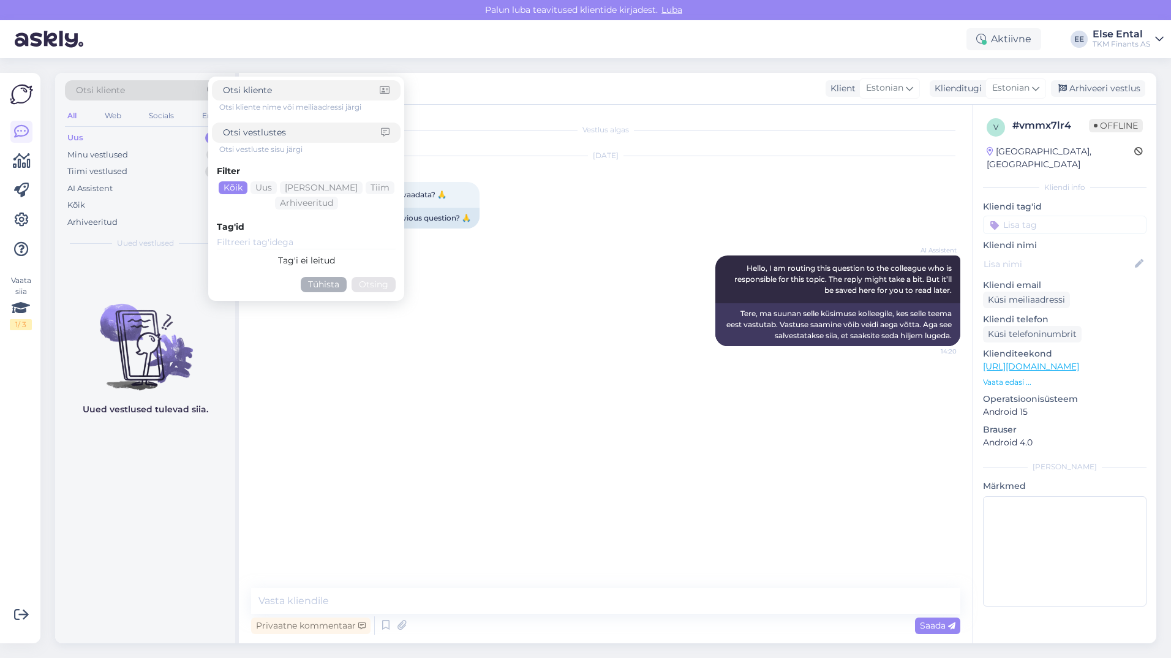
click at [272, 91] on input at bounding box center [301, 90] width 157 height 13
click at [291, 130] on input at bounding box center [302, 132] width 158 height 13
click at [255, 246] on input at bounding box center [306, 242] width 179 height 13
drag, startPoint x: 1058, startPoint y: 126, endPoint x: 1013, endPoint y: 127, distance: 44.7
click at [1013, 127] on div "# vmmx7lr4" at bounding box center [1050, 125] width 77 height 15
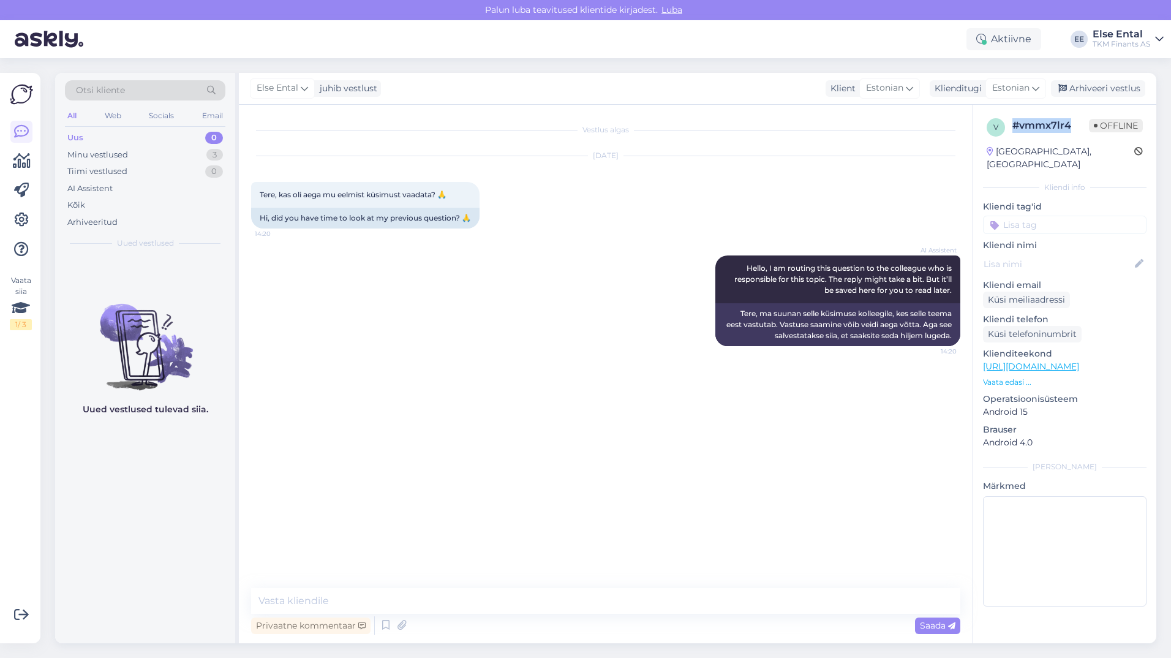
copy div "# vmmx7lr4"
click at [107, 87] on span "Otsi kliente" at bounding box center [100, 90] width 49 height 13
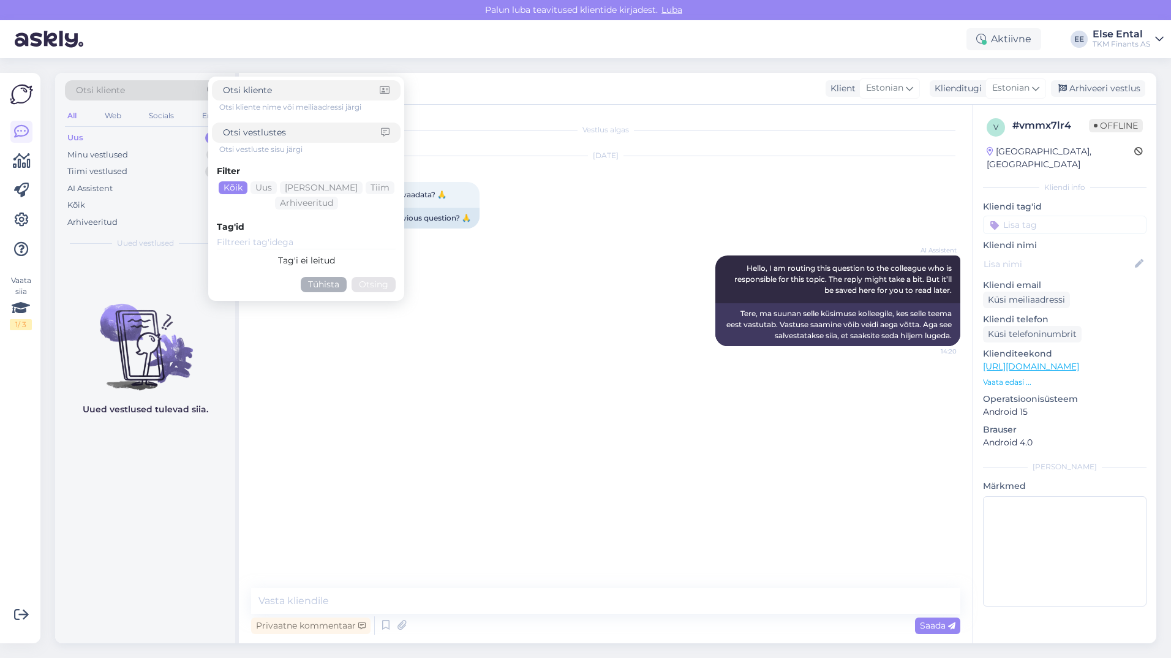
click at [262, 245] on input at bounding box center [306, 242] width 179 height 13
paste input "#vmmx7lr4"
type input "#vmmx7lr4"
click at [314, 282] on button "Tühista" at bounding box center [324, 284] width 46 height 15
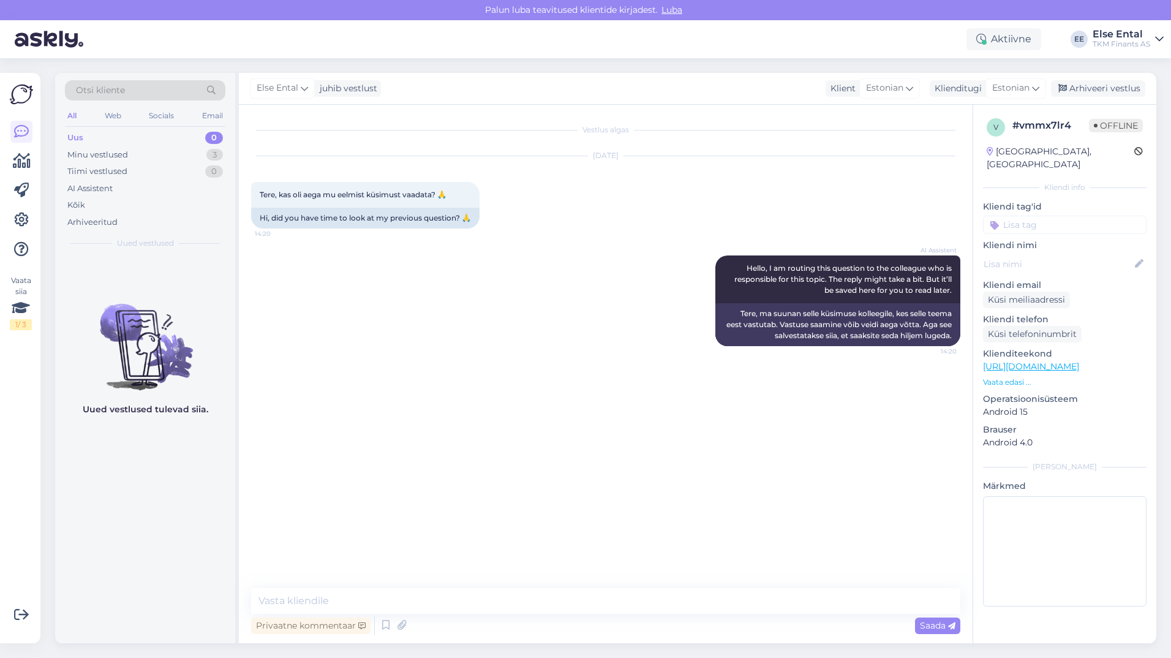
click at [133, 84] on div "Otsi kliente" at bounding box center [145, 90] width 160 height 20
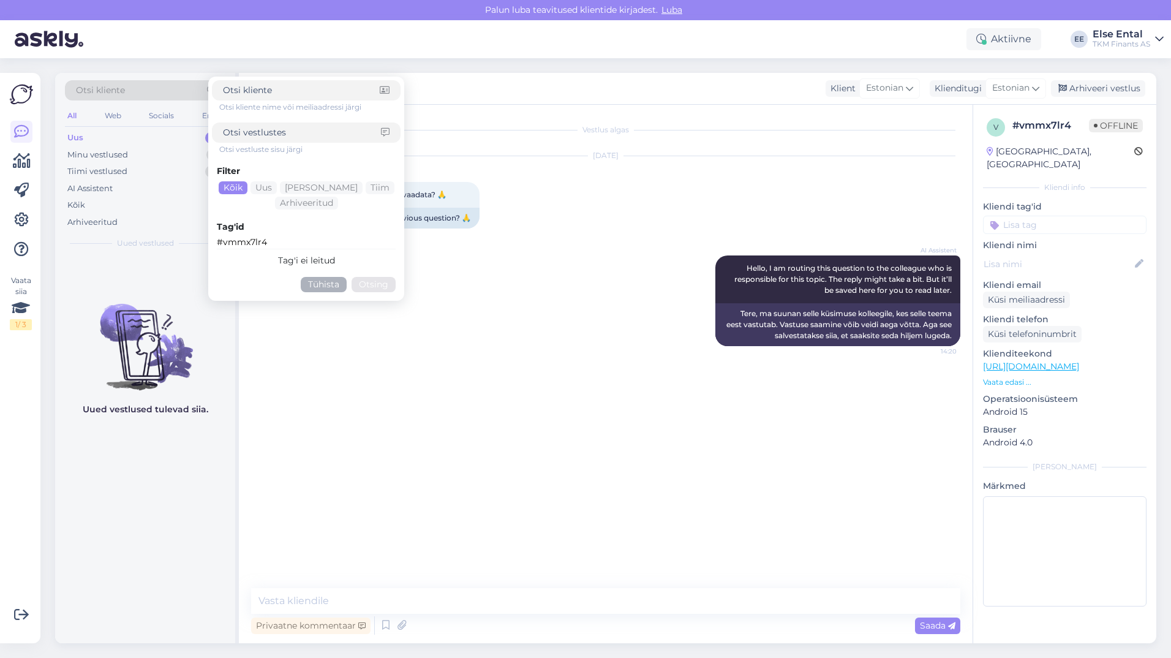
click at [276, 244] on input "#vmmx7lr4" at bounding box center [306, 242] width 179 height 13
click at [222, 244] on input "#vmmx7lr4" at bounding box center [306, 242] width 179 height 13
click at [301, 243] on input "vmmx7lr4" at bounding box center [306, 242] width 179 height 13
type input "vmmx7lr4"
click at [454, 307] on div "AI Assistent Hello, I am routing this question to the colleague who is responsi…" at bounding box center [605, 301] width 709 height 118
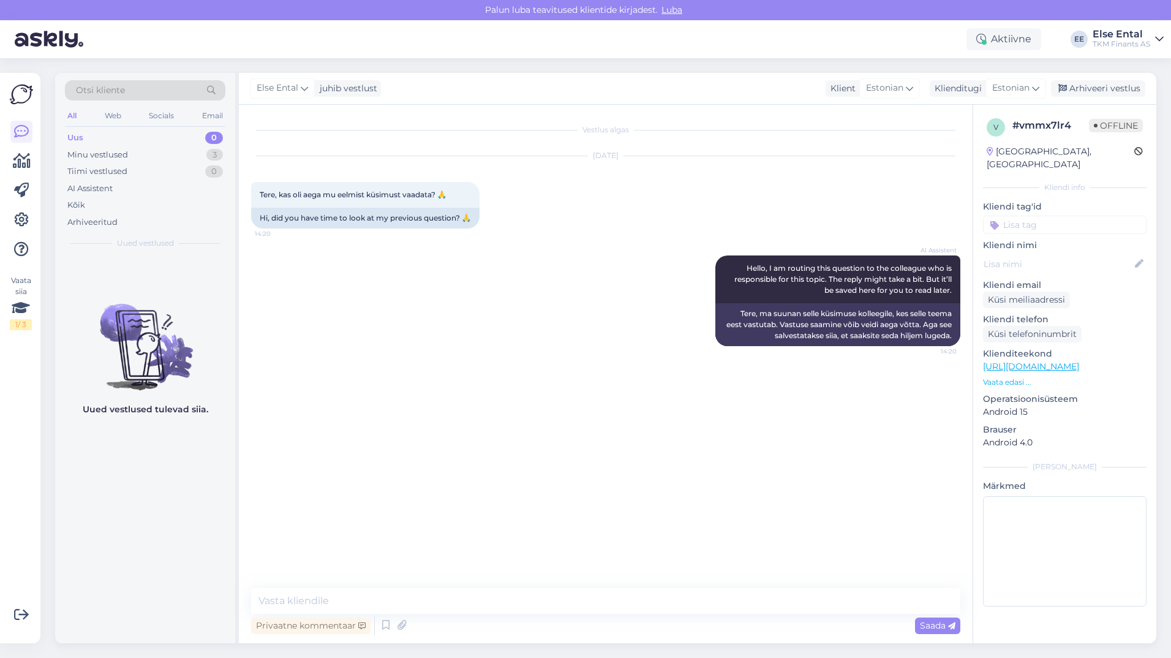
click at [537, 154] on div "[DATE]" at bounding box center [605, 155] width 709 height 11
click at [530, 130] on div "Vestlus algas" at bounding box center [605, 129] width 709 height 11
click at [621, 129] on div "Vestlus algas" at bounding box center [605, 129] width 709 height 11
click at [609, 152] on div "[DATE]" at bounding box center [605, 155] width 709 height 11
click at [129, 156] on div "Minu vestlused 3" at bounding box center [145, 154] width 160 height 17
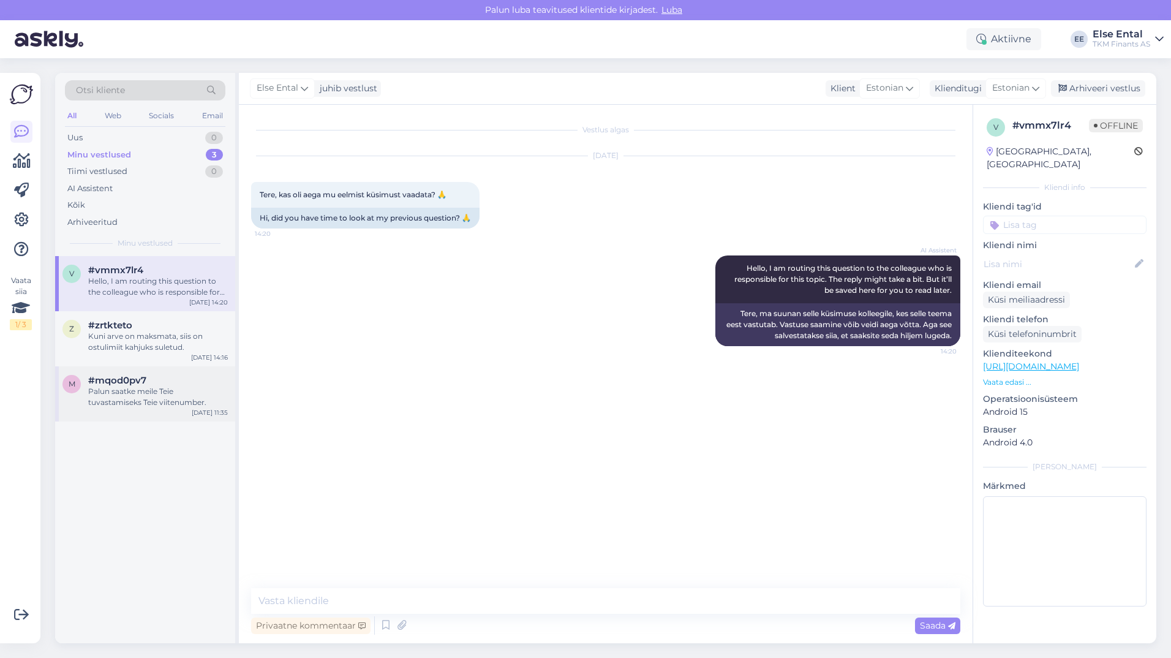
click at [124, 397] on div "Palun saatke meile Teie tuvastamiseks Teie viitenumber." at bounding box center [158, 397] width 140 height 22
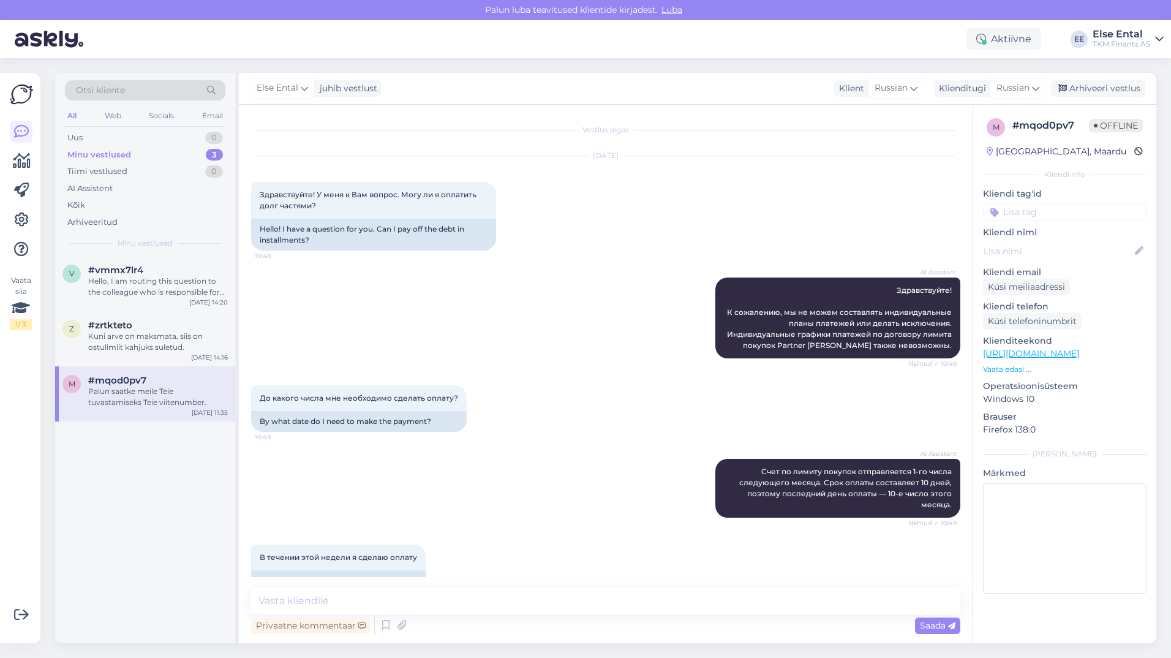
scroll to position [368, 0]
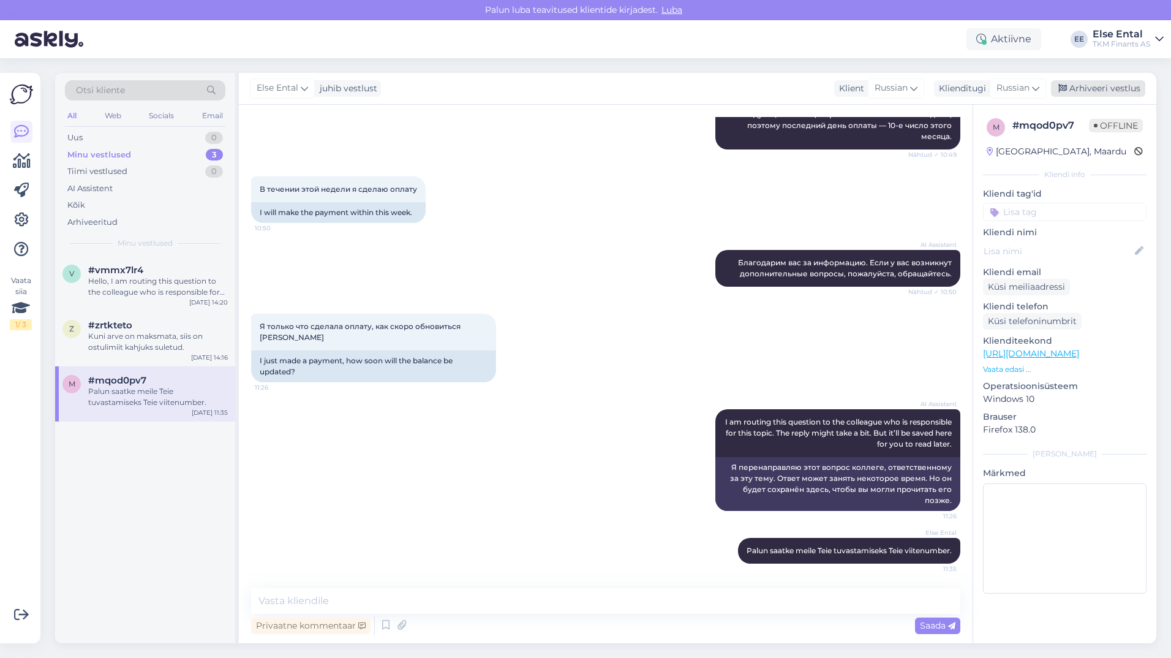
click at [1111, 89] on div "Arhiveeri vestlus" at bounding box center [1098, 88] width 94 height 17
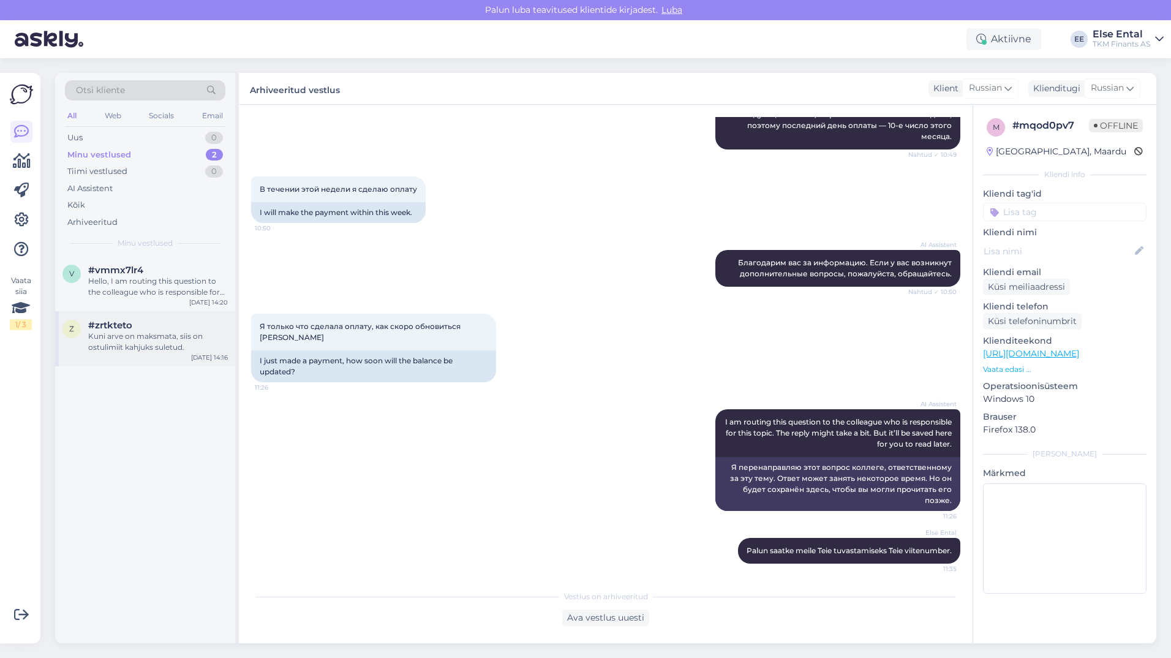
click at [114, 346] on div "Kuni arve on maksmata, siis on ostulimiit kahjuks suletud." at bounding box center [158, 342] width 140 height 22
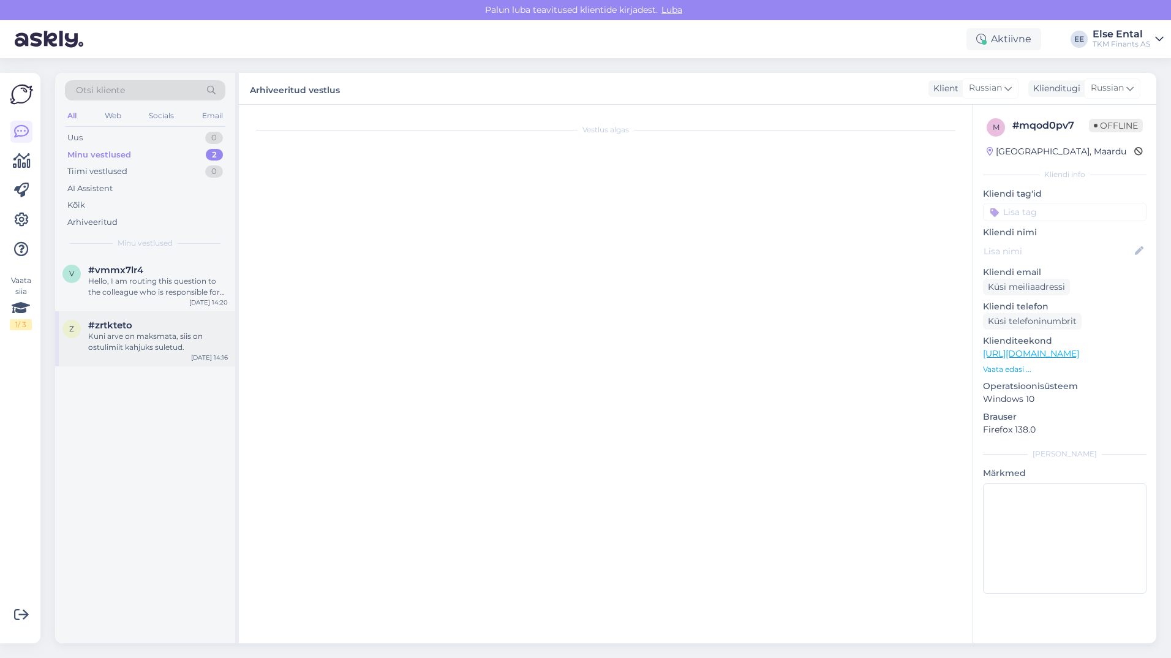
scroll to position [79, 0]
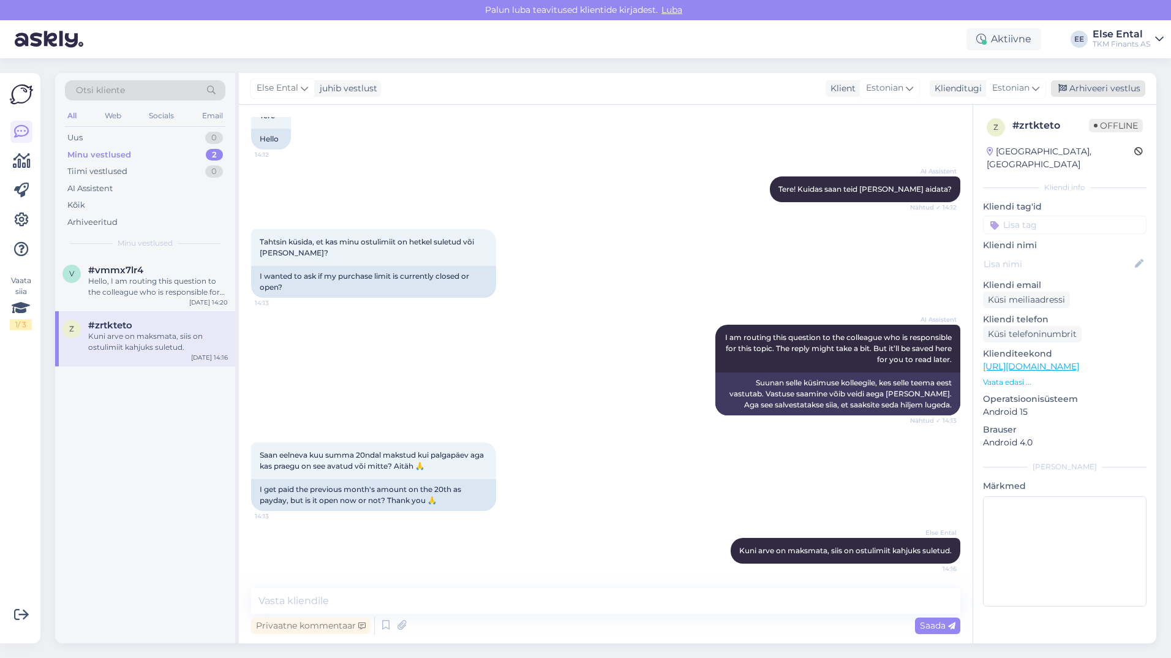
click at [1103, 90] on div "Arhiveeri vestlus" at bounding box center [1098, 88] width 94 height 17
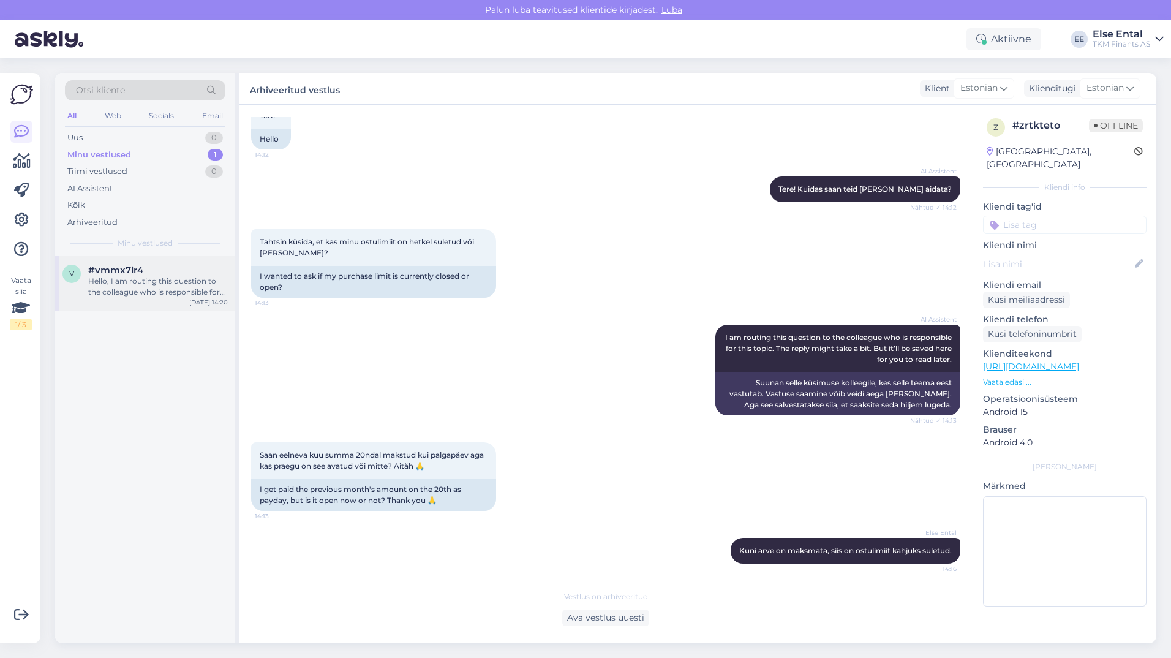
click at [133, 290] on div "Hello, I am routing this question to the colleague who is responsible for this …" at bounding box center [158, 287] width 140 height 22
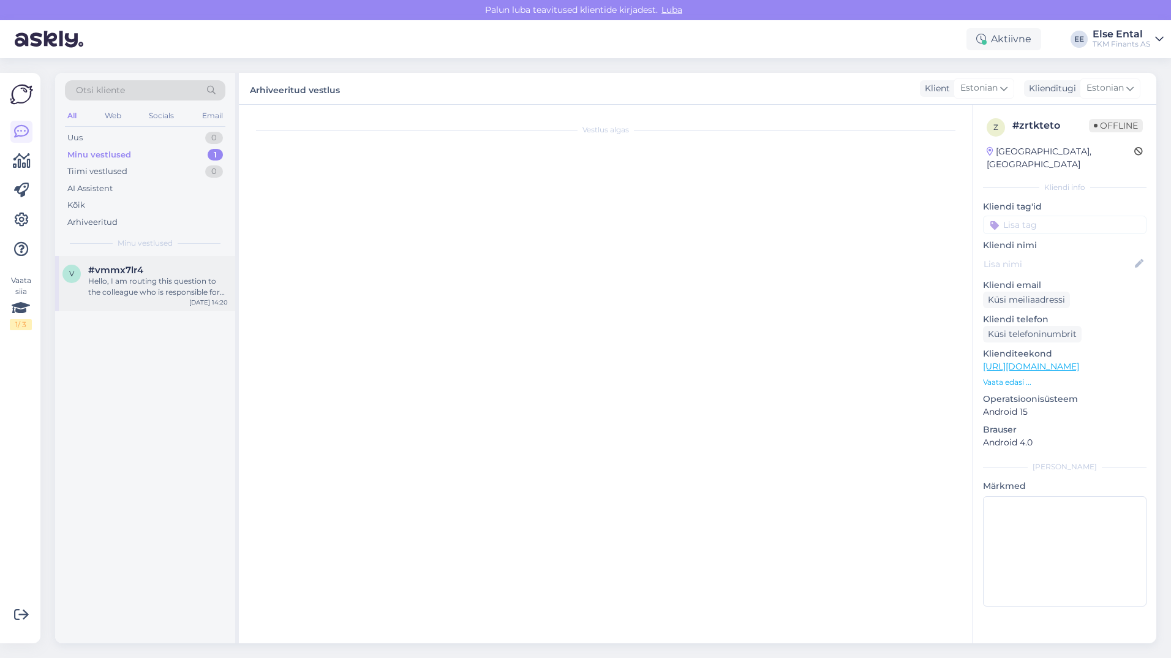
scroll to position [0, 0]
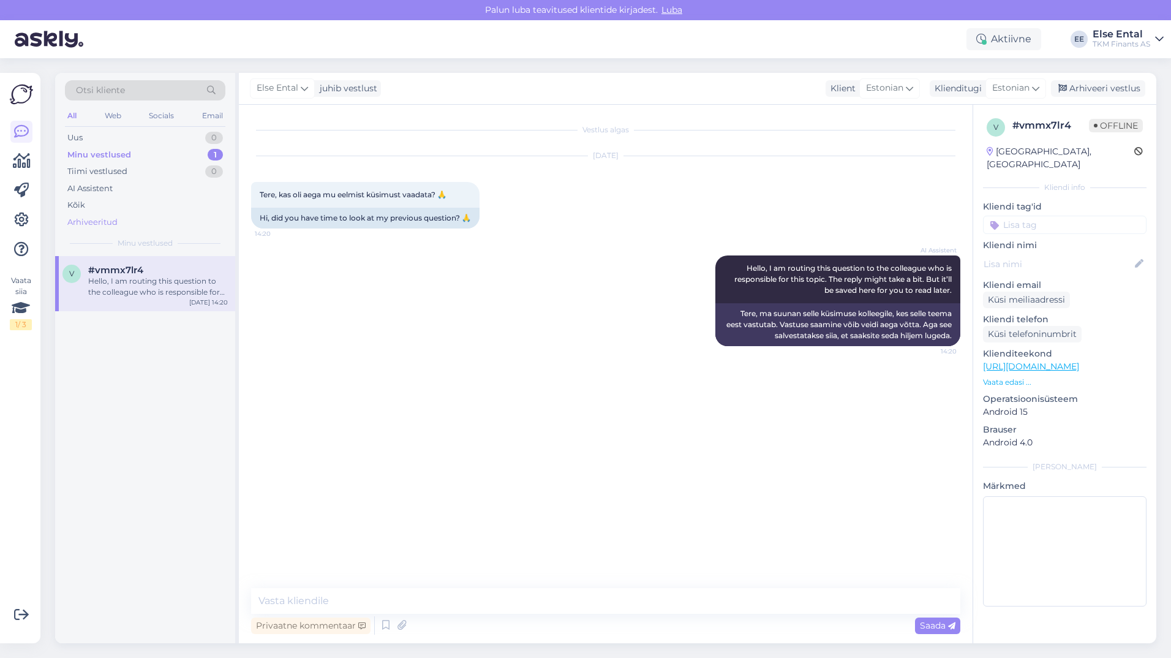
click at [112, 219] on div "Arhiveeritud" at bounding box center [92, 222] width 50 height 12
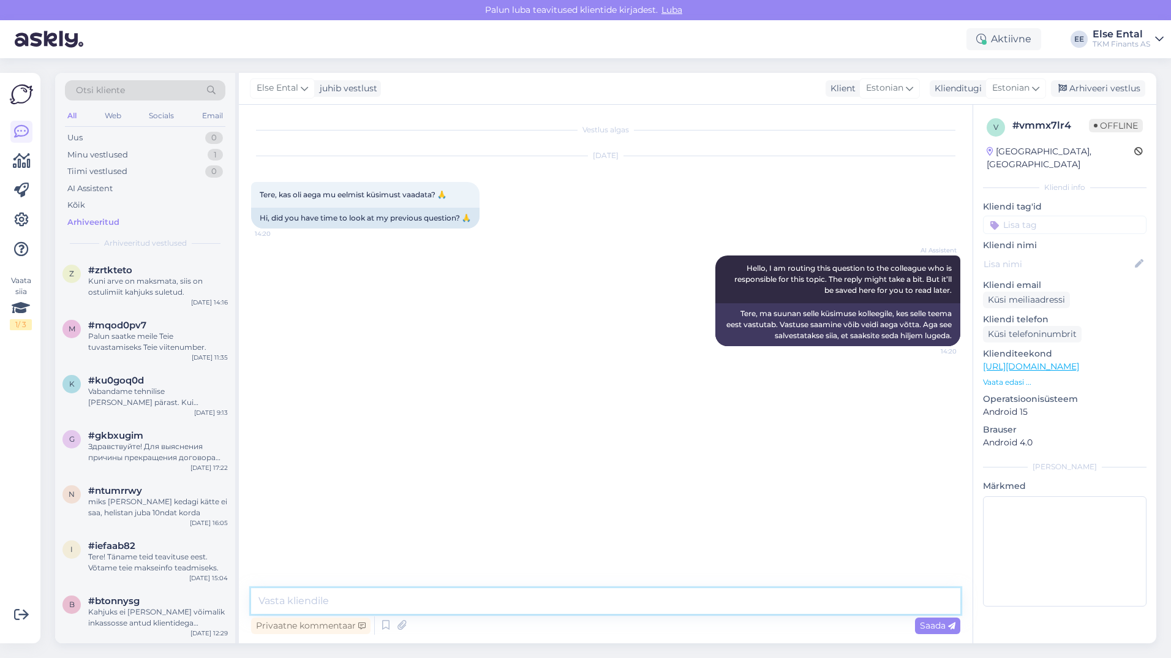
click at [589, 607] on textarea at bounding box center [605, 601] width 709 height 26
click at [305, 92] on icon at bounding box center [304, 87] width 7 height 13
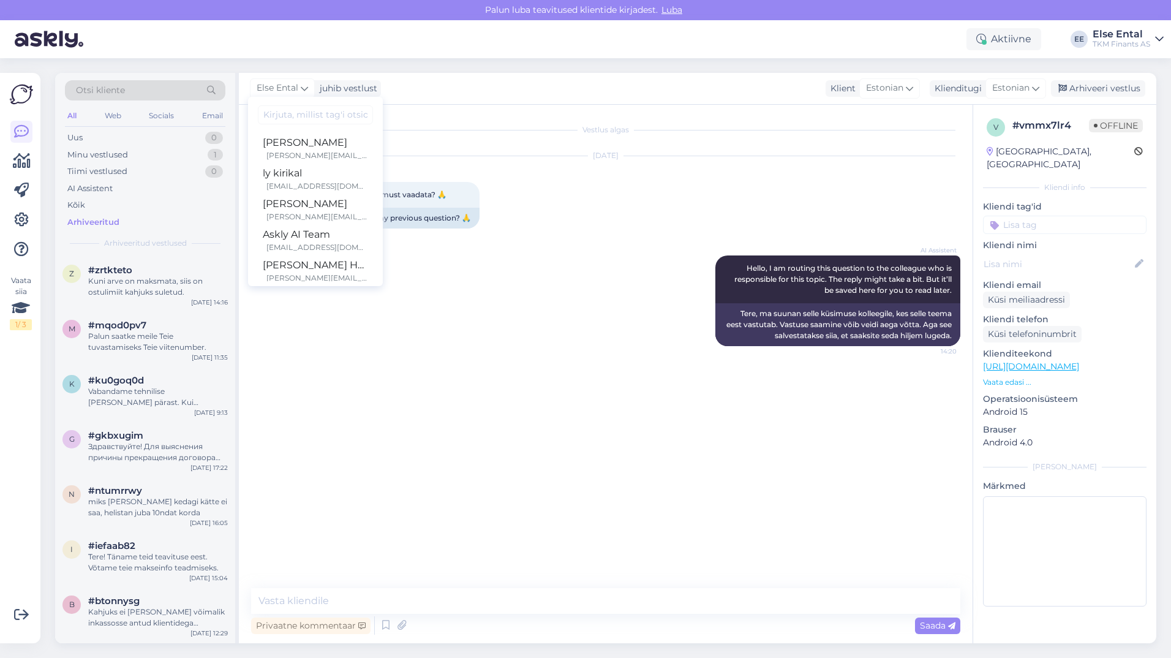
click at [464, 75] on div "Else Ental juhib vestlust [PERSON_NAME] [PERSON_NAME][EMAIL_ADDRESS][DOMAIN_NAM…" at bounding box center [697, 89] width 917 height 32
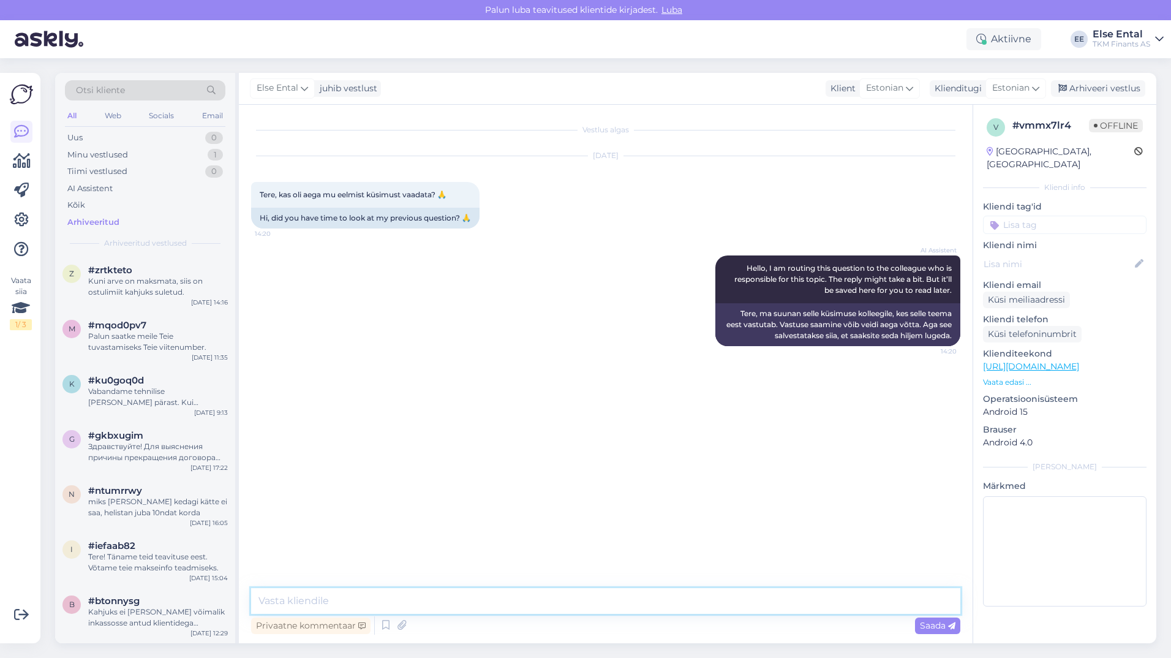
click at [450, 598] on textarea at bounding box center [605, 601] width 709 height 26
drag, startPoint x: 467, startPoint y: 594, endPoint x: 241, endPoint y: 596, distance: 226.6
click at [241, 596] on div "Vestlus algas [DATE] Tere, kas oli aega mu eelmist küsimust vaadata? 🙏 14:20 Hi…" at bounding box center [605, 374] width 733 height 538
click at [483, 596] on textarea "Palun täpsustage oma küsimust." at bounding box center [605, 601] width 709 height 26
click at [479, 596] on textarea "Palun täpsustage oma küsimust." at bounding box center [605, 601] width 709 height 26
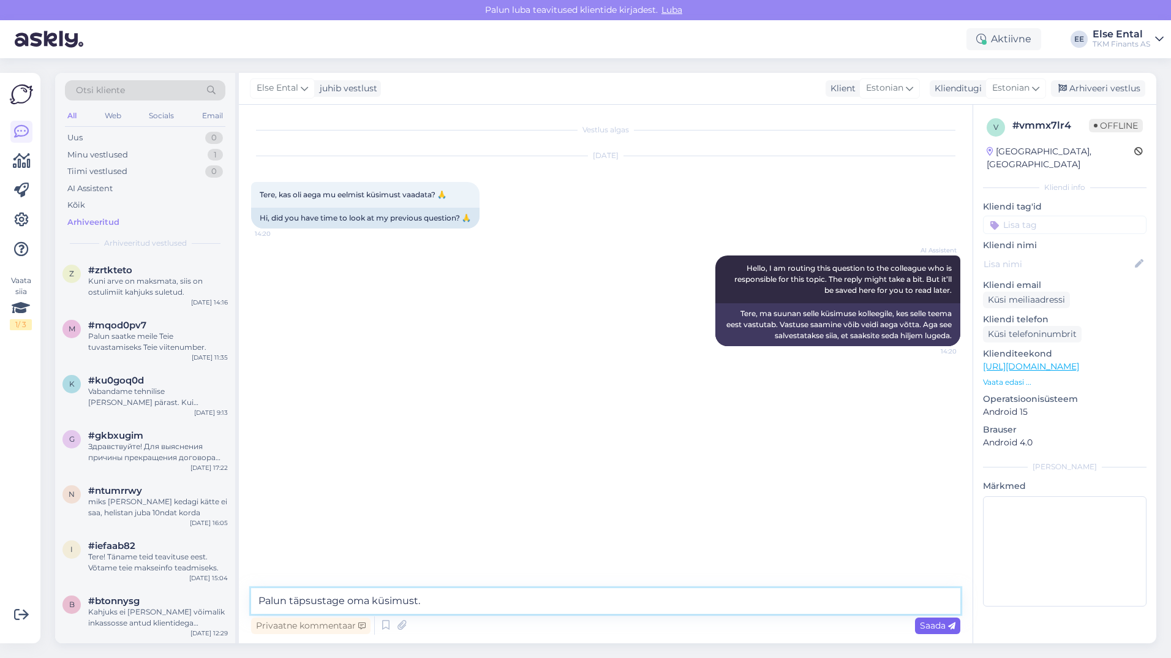
type textarea "Palun täpsustage oma küsimust."
click at [937, 626] on span "Saada" at bounding box center [938, 625] width 36 height 11
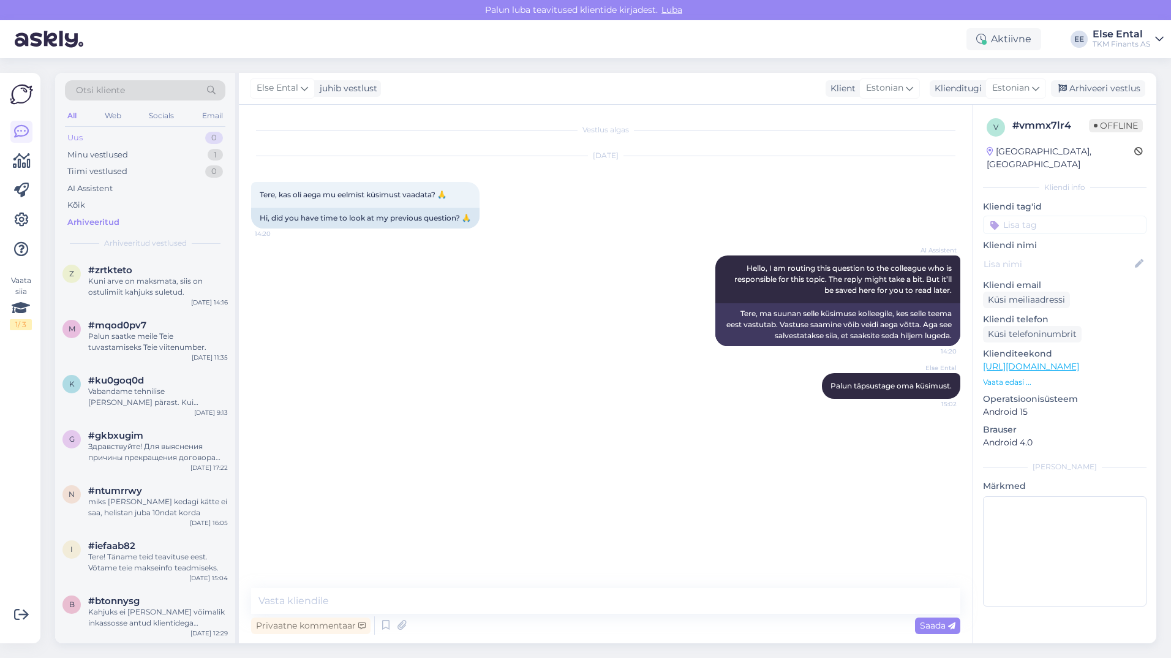
click at [96, 135] on div "Uus 0" at bounding box center [145, 137] width 160 height 17
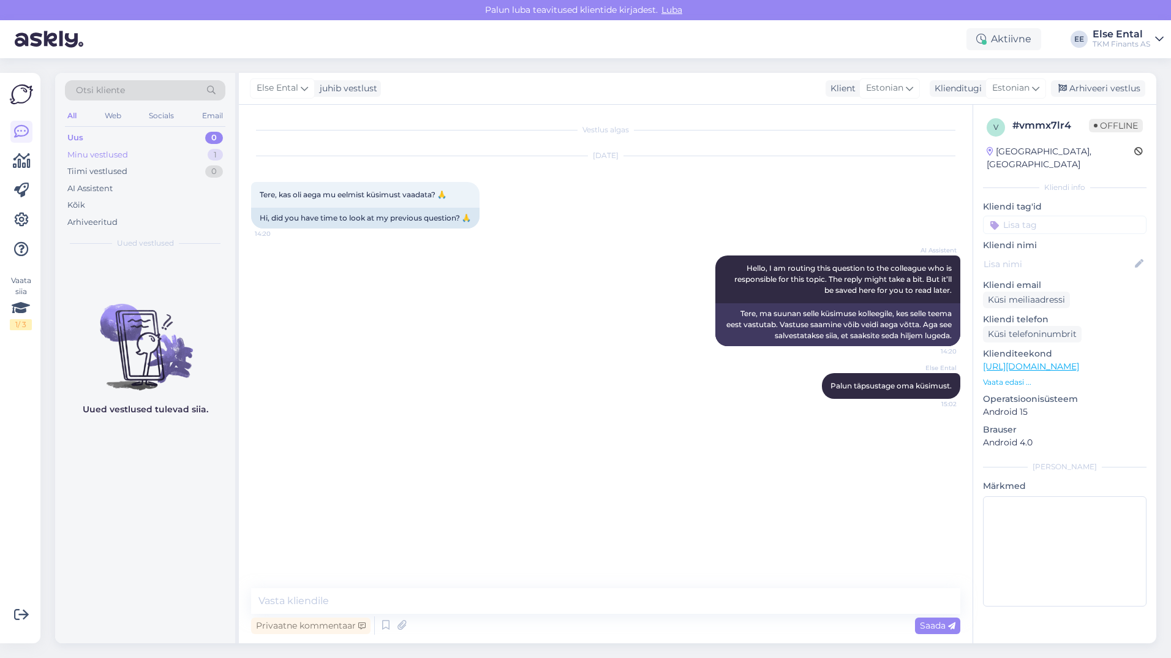
click at [113, 155] on div "Minu vestlused" at bounding box center [97, 155] width 61 height 12
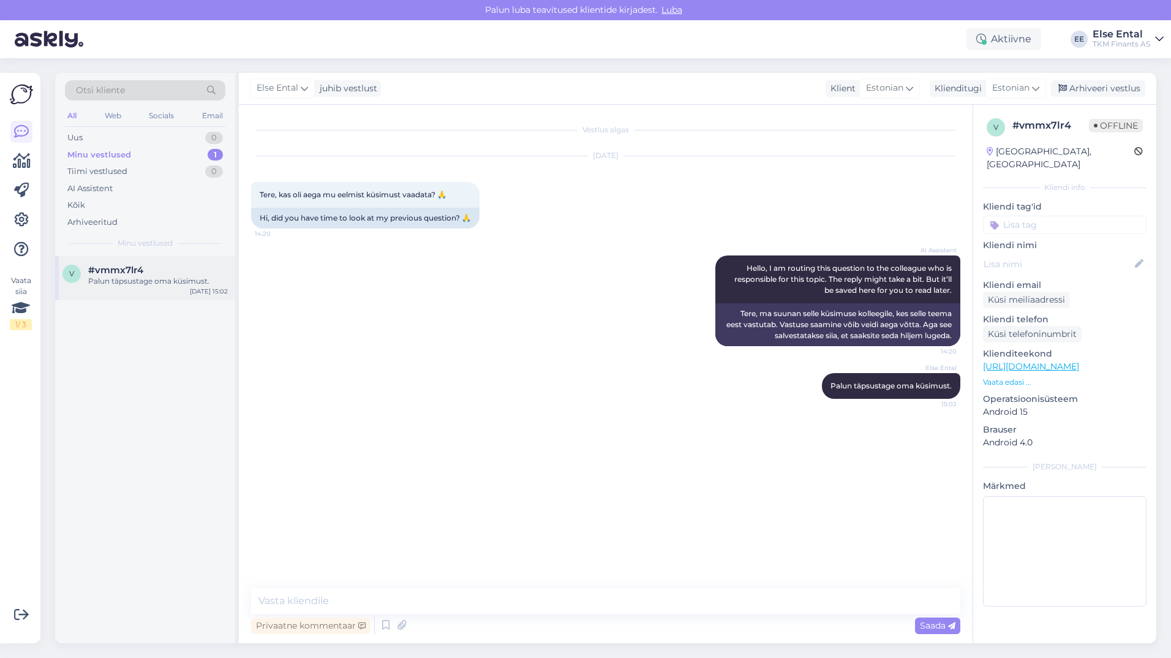
click at [139, 282] on div "Palun täpsustage oma küsimust." at bounding box center [158, 281] width 140 height 11
click at [172, 277] on div "Palun täpsustage oma küsimust." at bounding box center [158, 281] width 140 height 11
click at [1117, 96] on div "Arhiveeri vestlus" at bounding box center [1098, 88] width 94 height 17
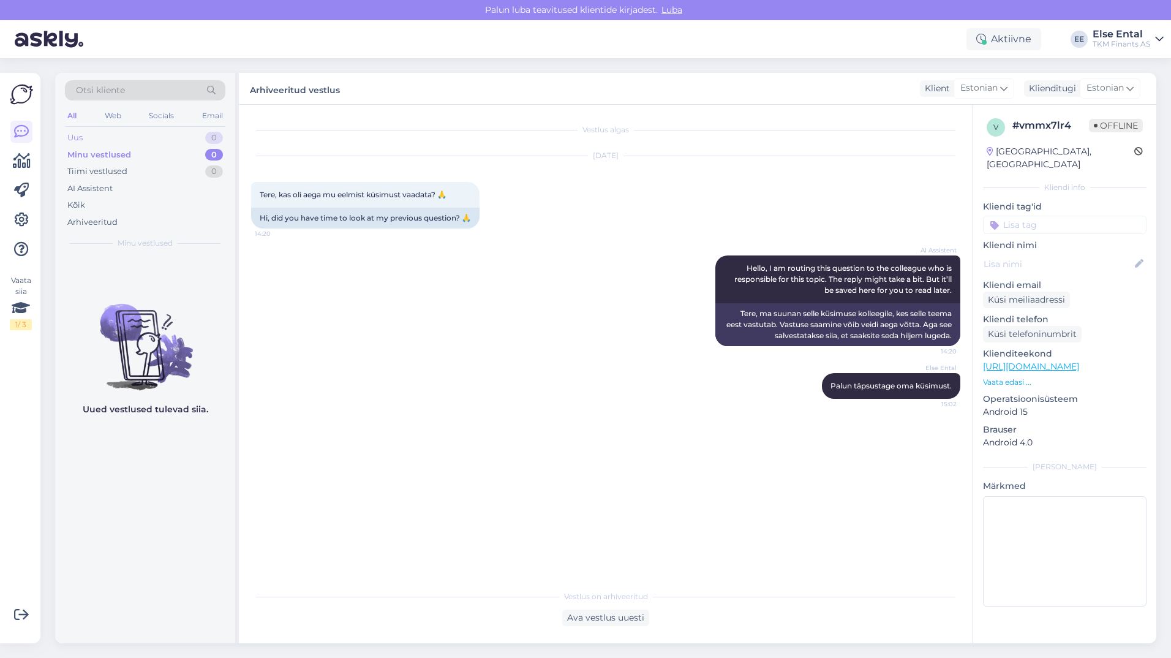
click at [101, 133] on div "Uus 0" at bounding box center [145, 137] width 160 height 17
